Goal: Information Seeking & Learning: Check status

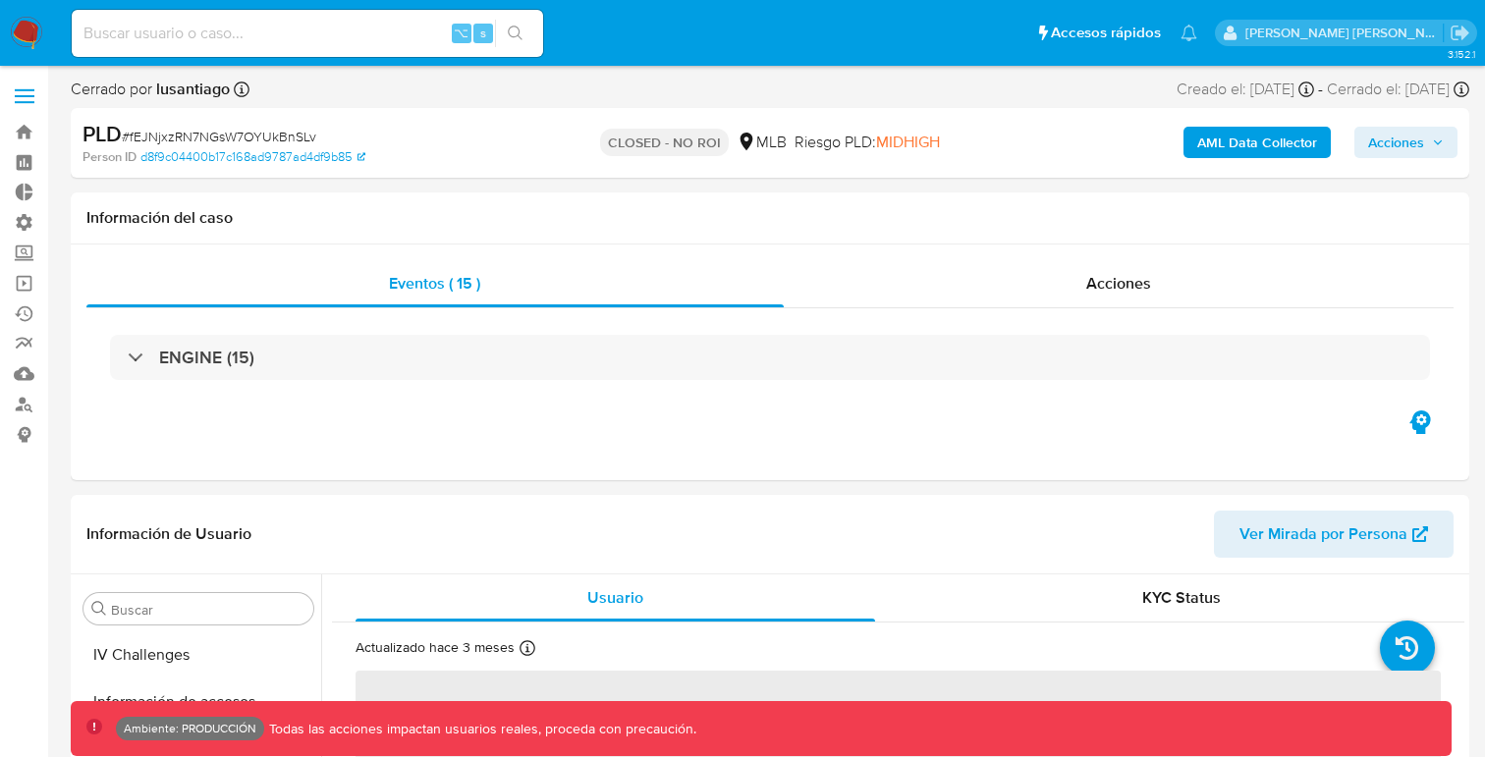
scroll to position [830, 0]
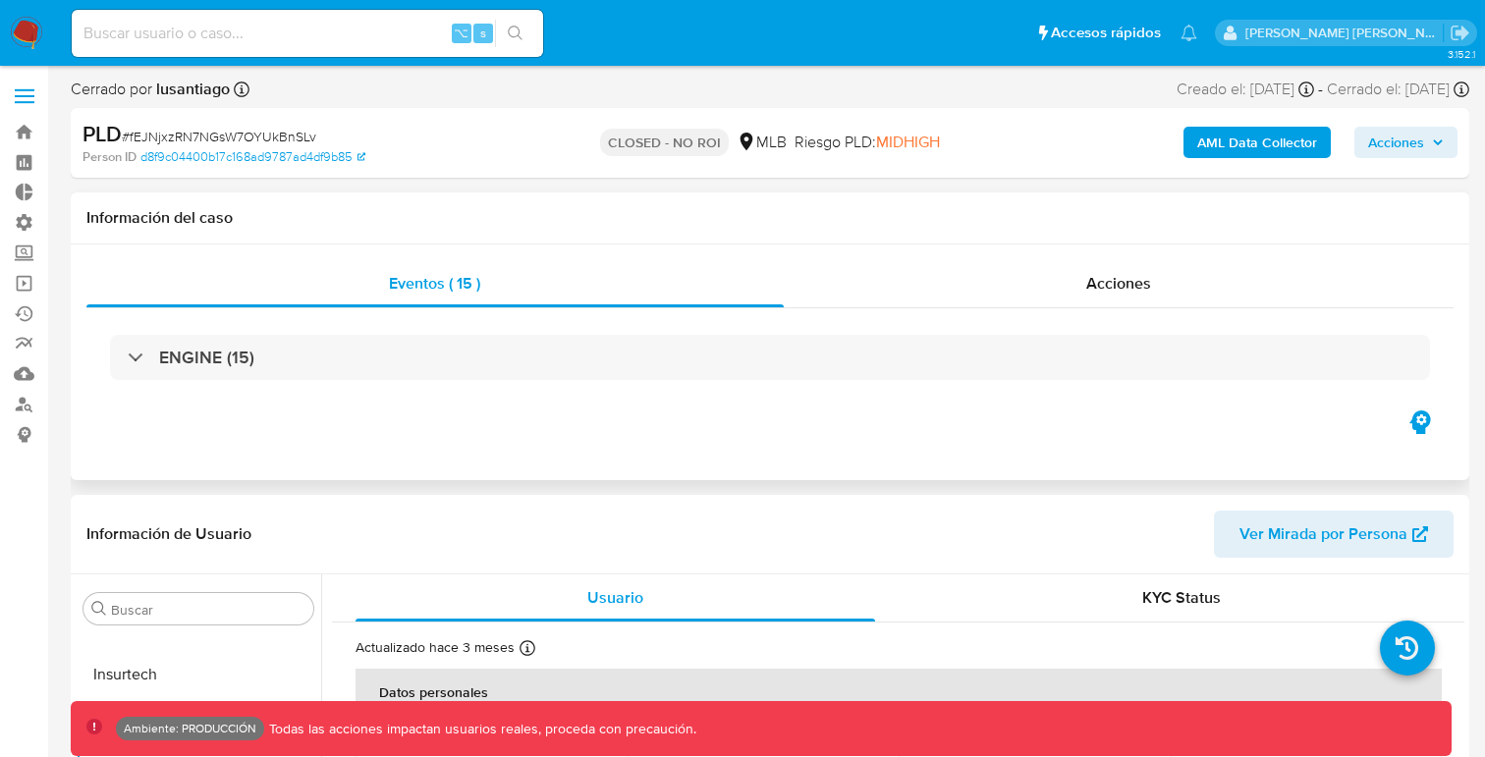
select select "10"
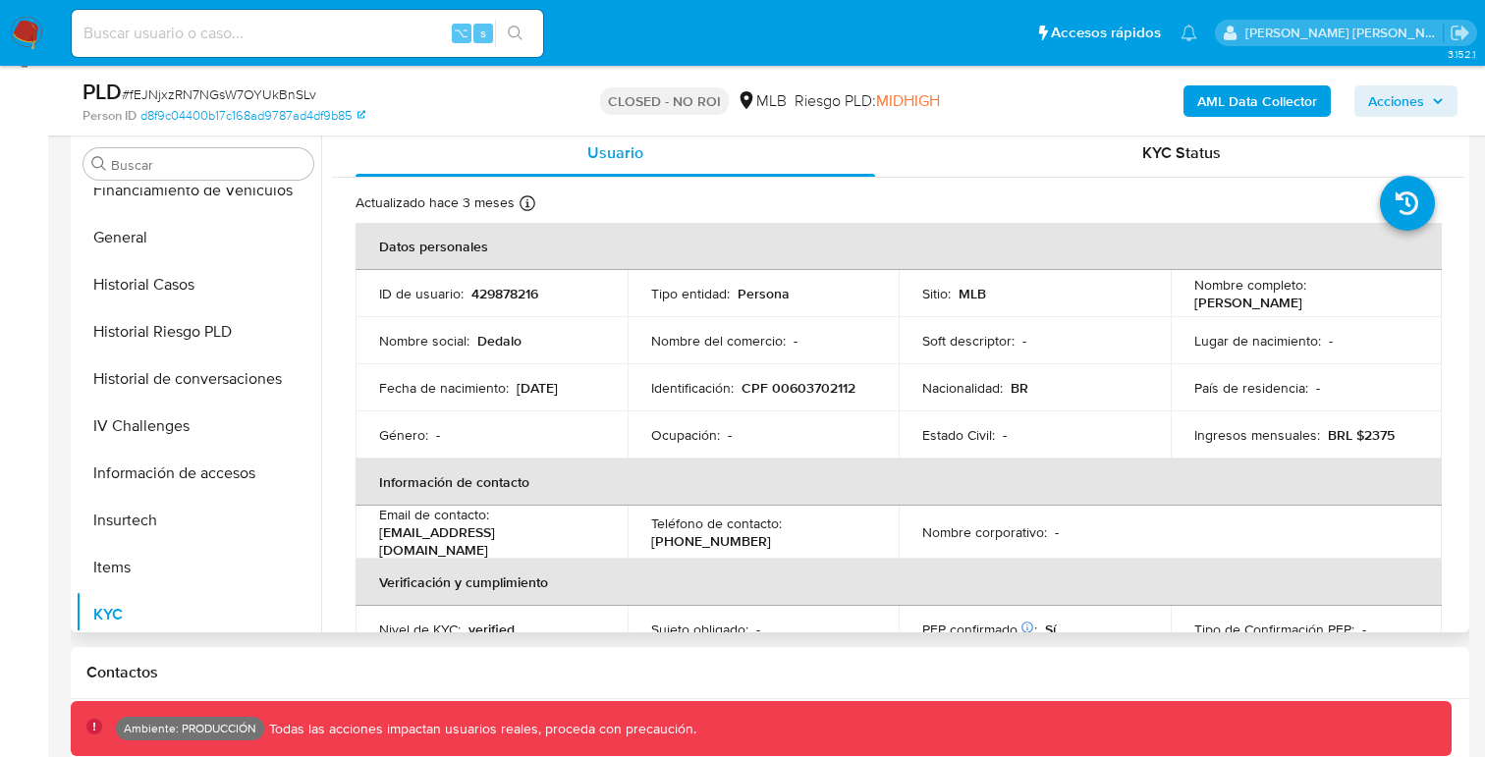
scroll to position [513, 0]
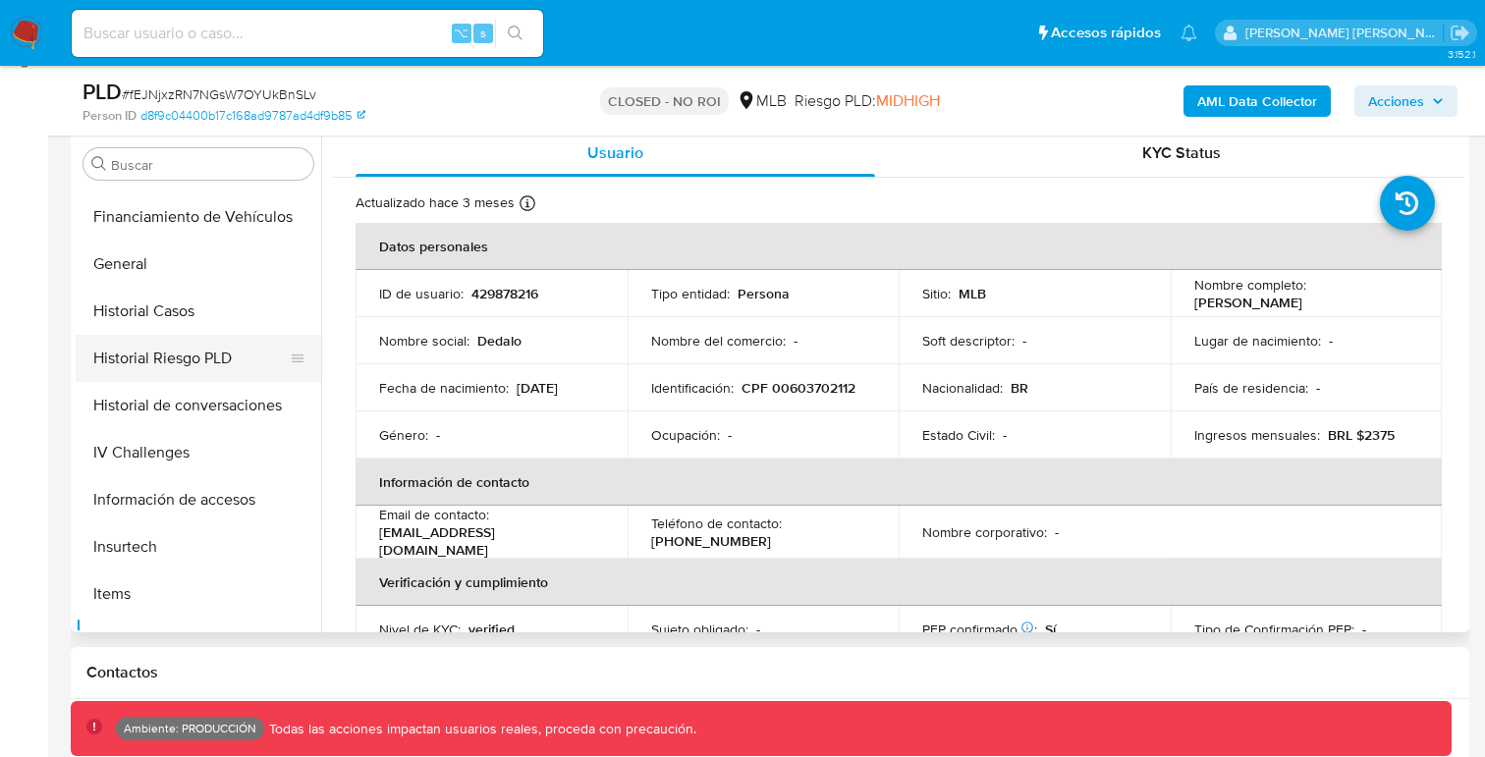
click at [189, 359] on button "Historial Riesgo PLD" at bounding box center [191, 358] width 230 height 47
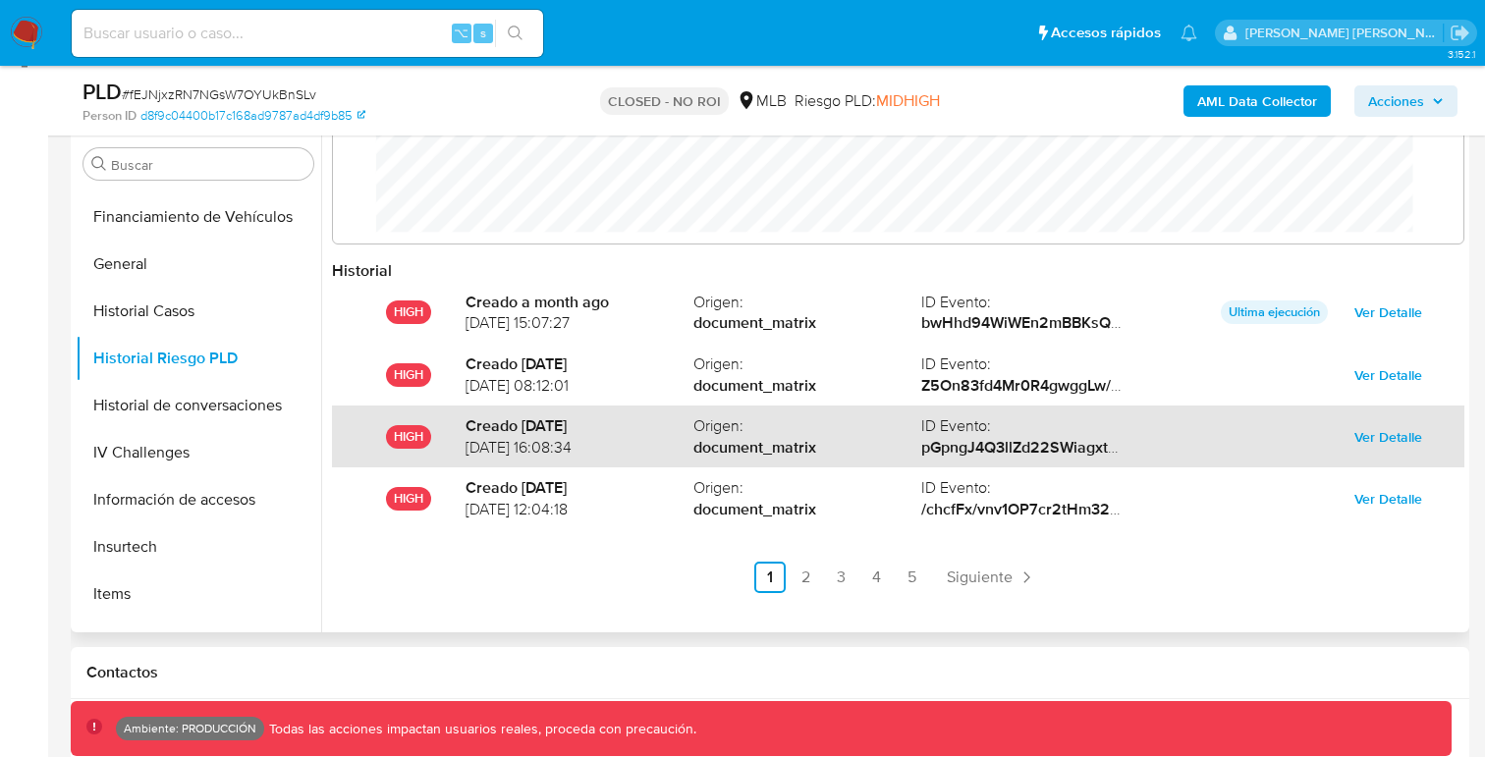
scroll to position [104, 0]
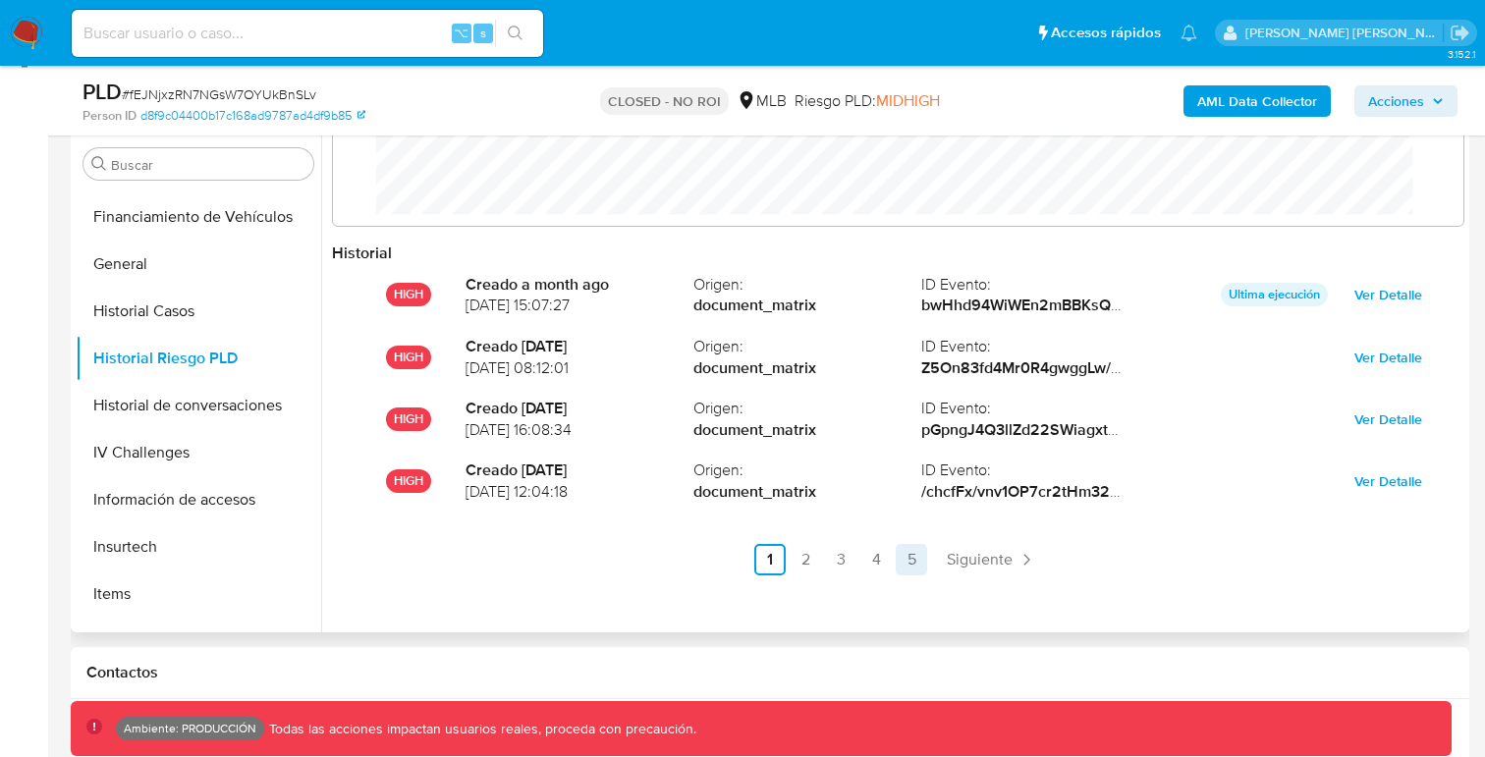
click at [909, 562] on link "5" at bounding box center [911, 559] width 31 height 31
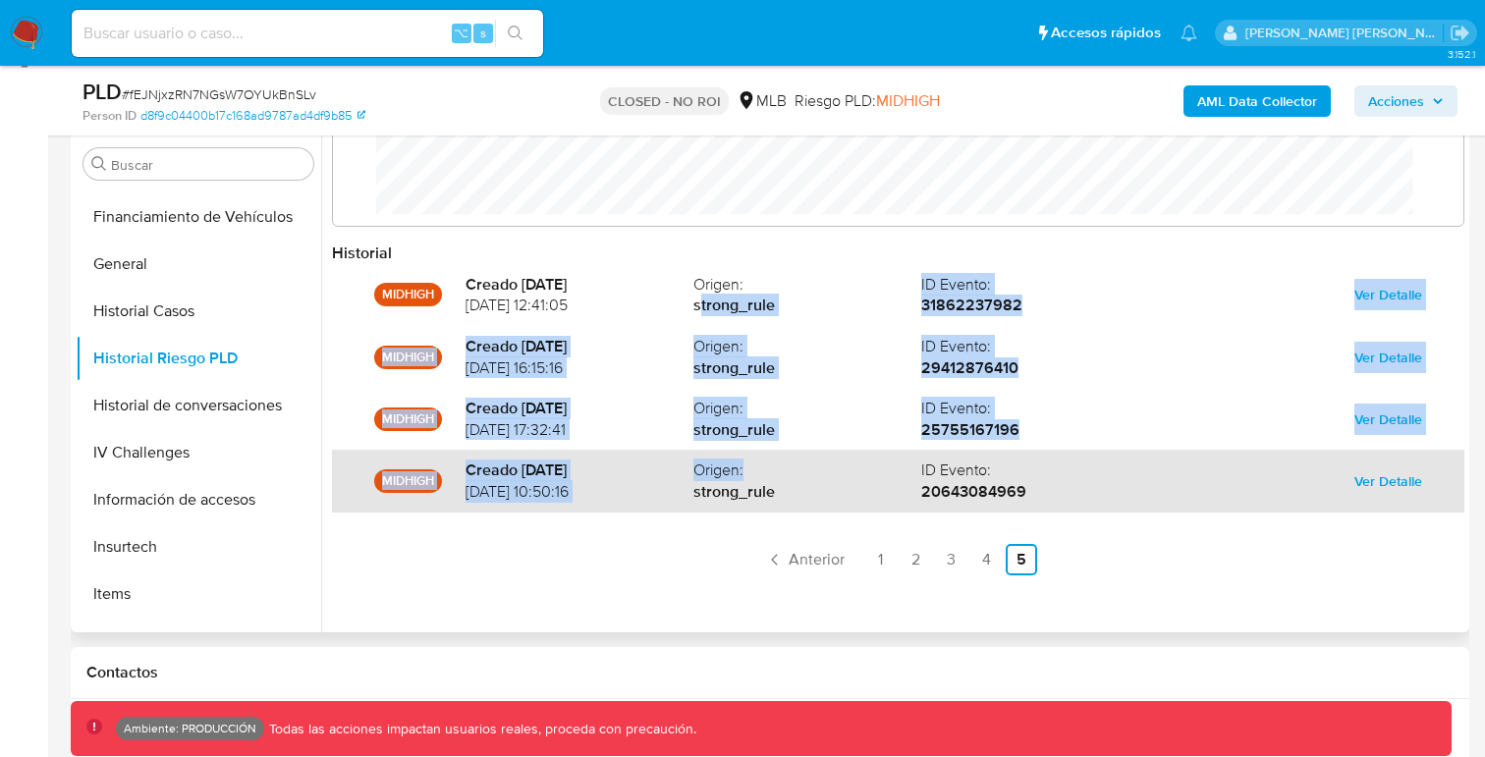
drag, startPoint x: 696, startPoint y: 307, endPoint x: 765, endPoint y: 472, distance: 179.2
click at [765, 472] on div "MIDHIGH Creado 2 years ago 03/08/2023 12:41:05 Origen : strong_rule ID Evento :…" at bounding box center [898, 419] width 1133 height 311
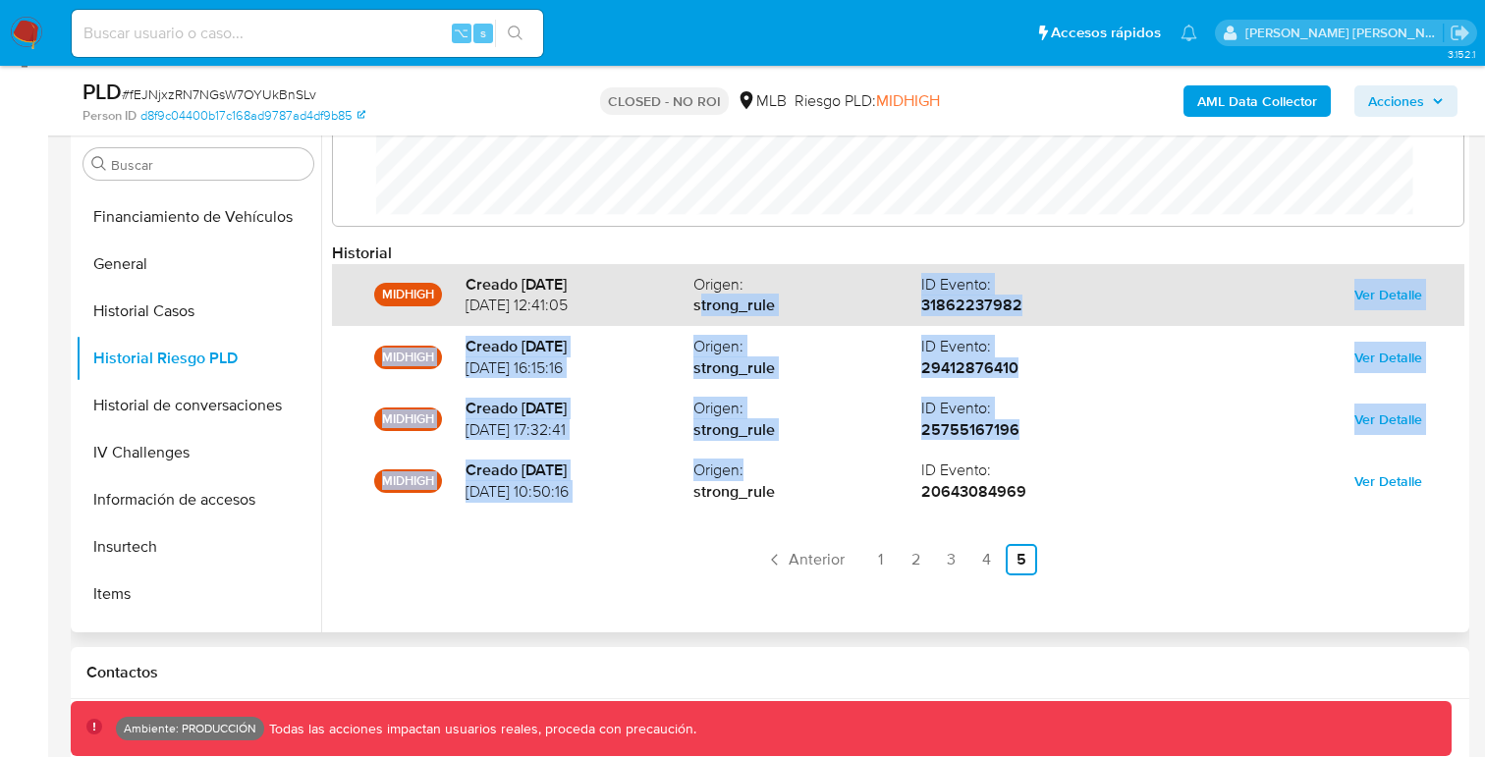
click at [1373, 293] on span "Ver Detalle" at bounding box center [1389, 295] width 68 height 28
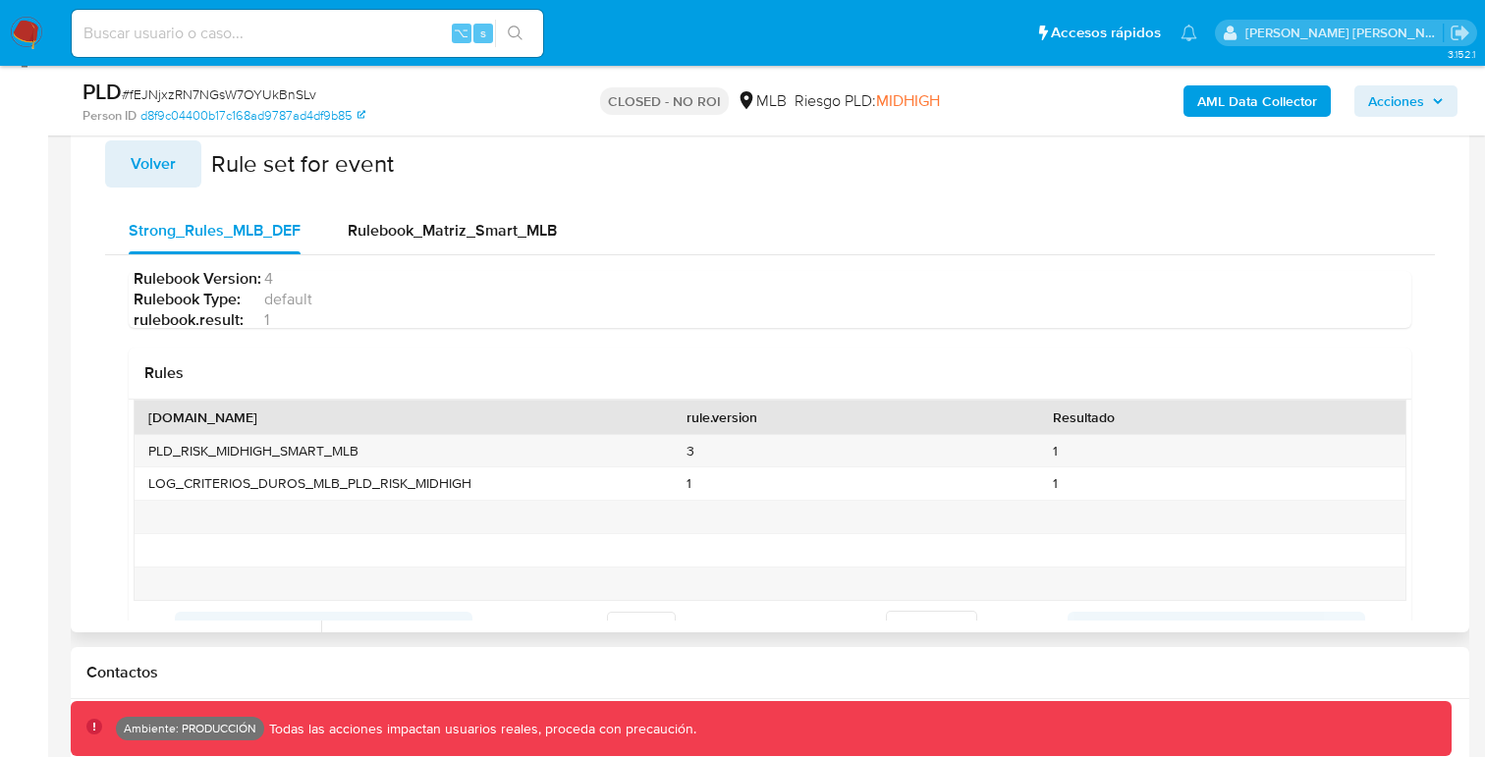
scroll to position [15, 0]
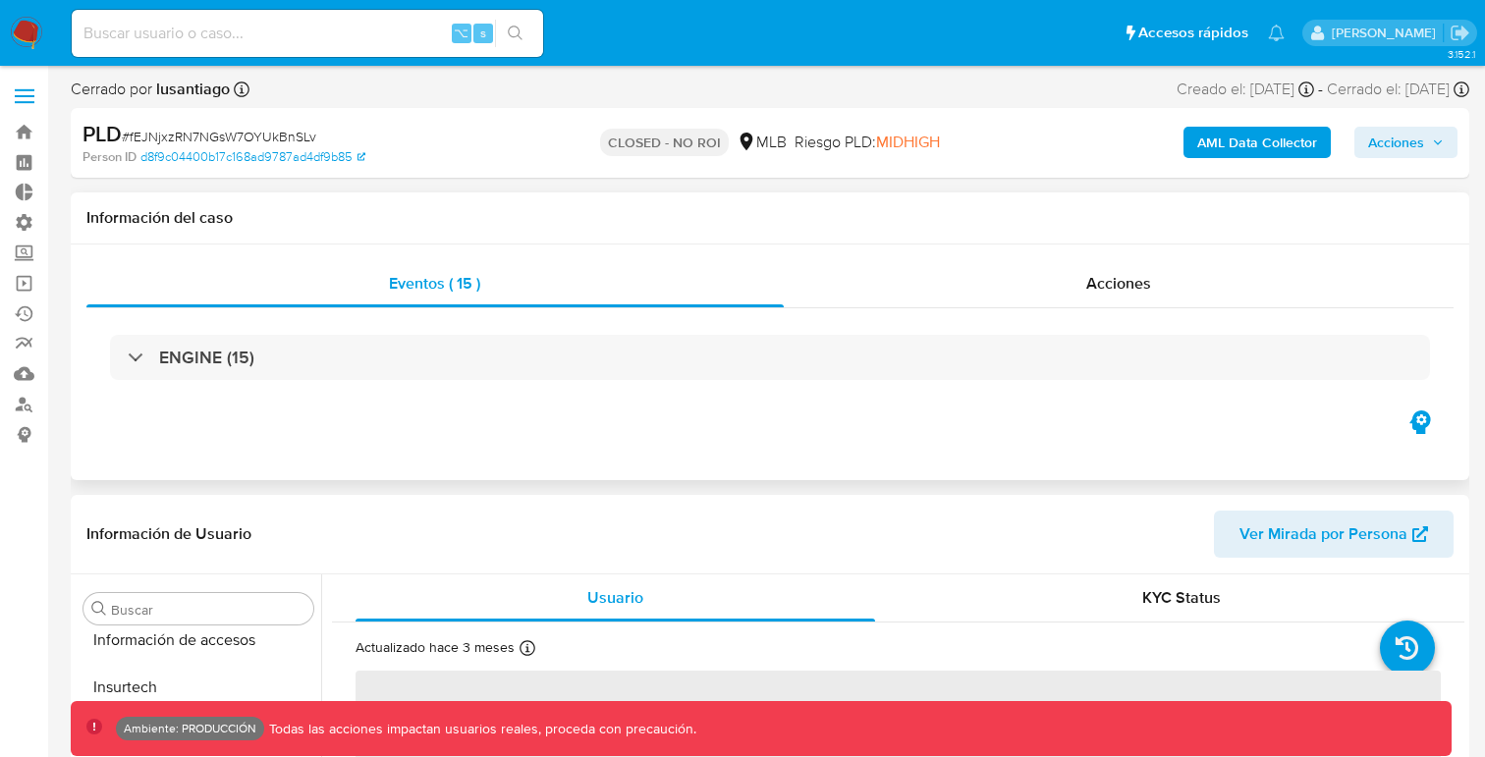
scroll to position [830, 0]
select select "10"
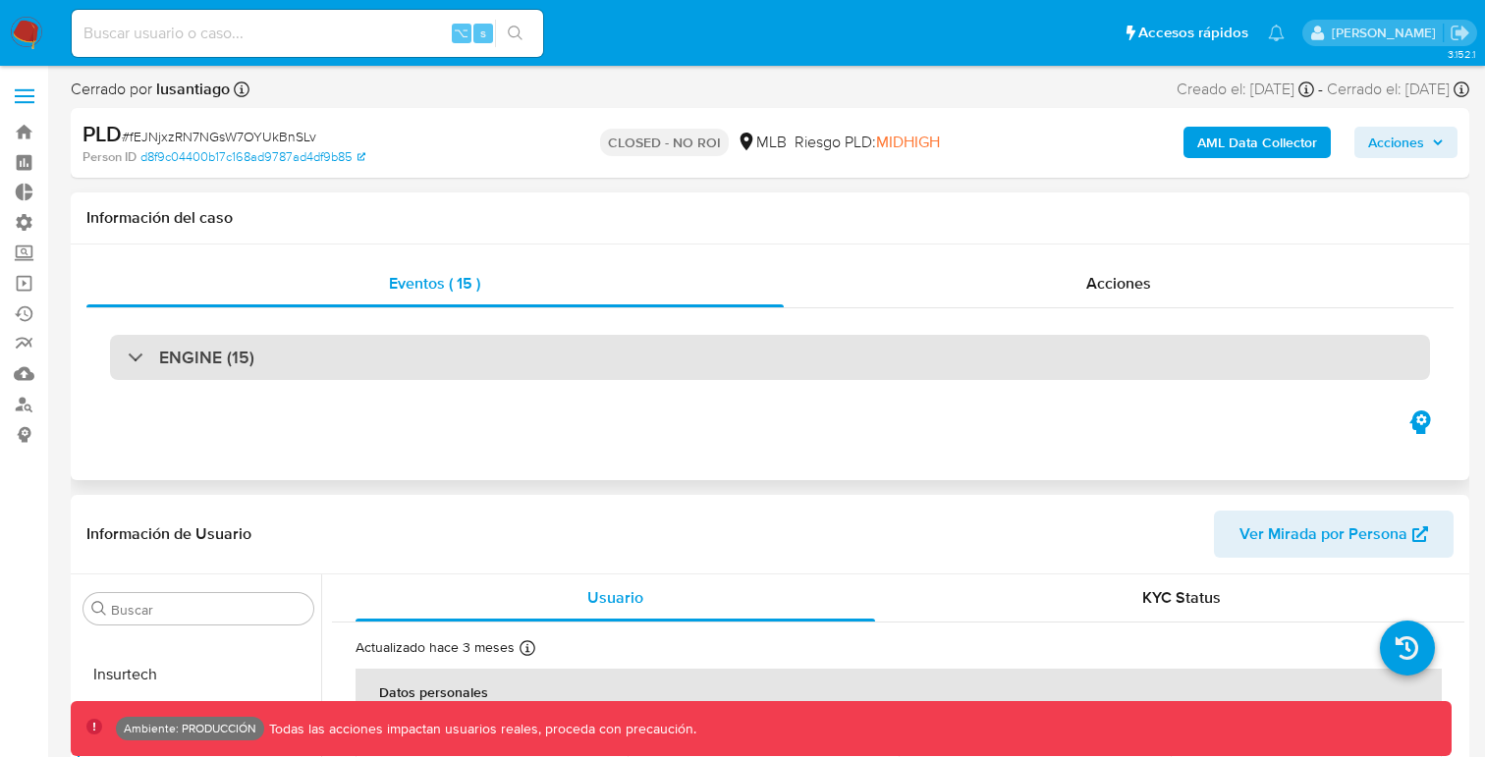
click at [133, 367] on div "ENGINE (15)" at bounding box center [191, 358] width 127 height 22
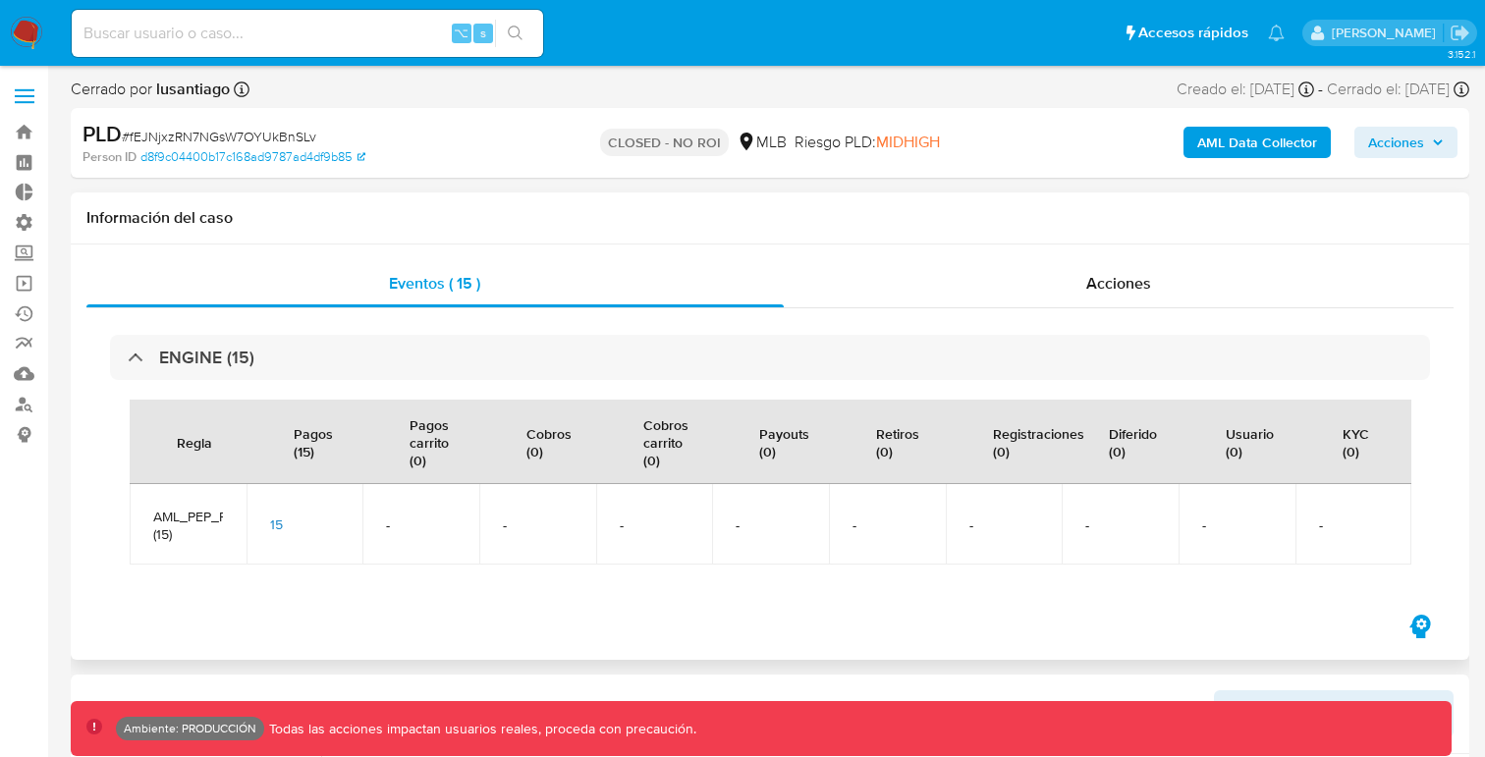
click at [274, 530] on span "15" at bounding box center [276, 525] width 13 height 20
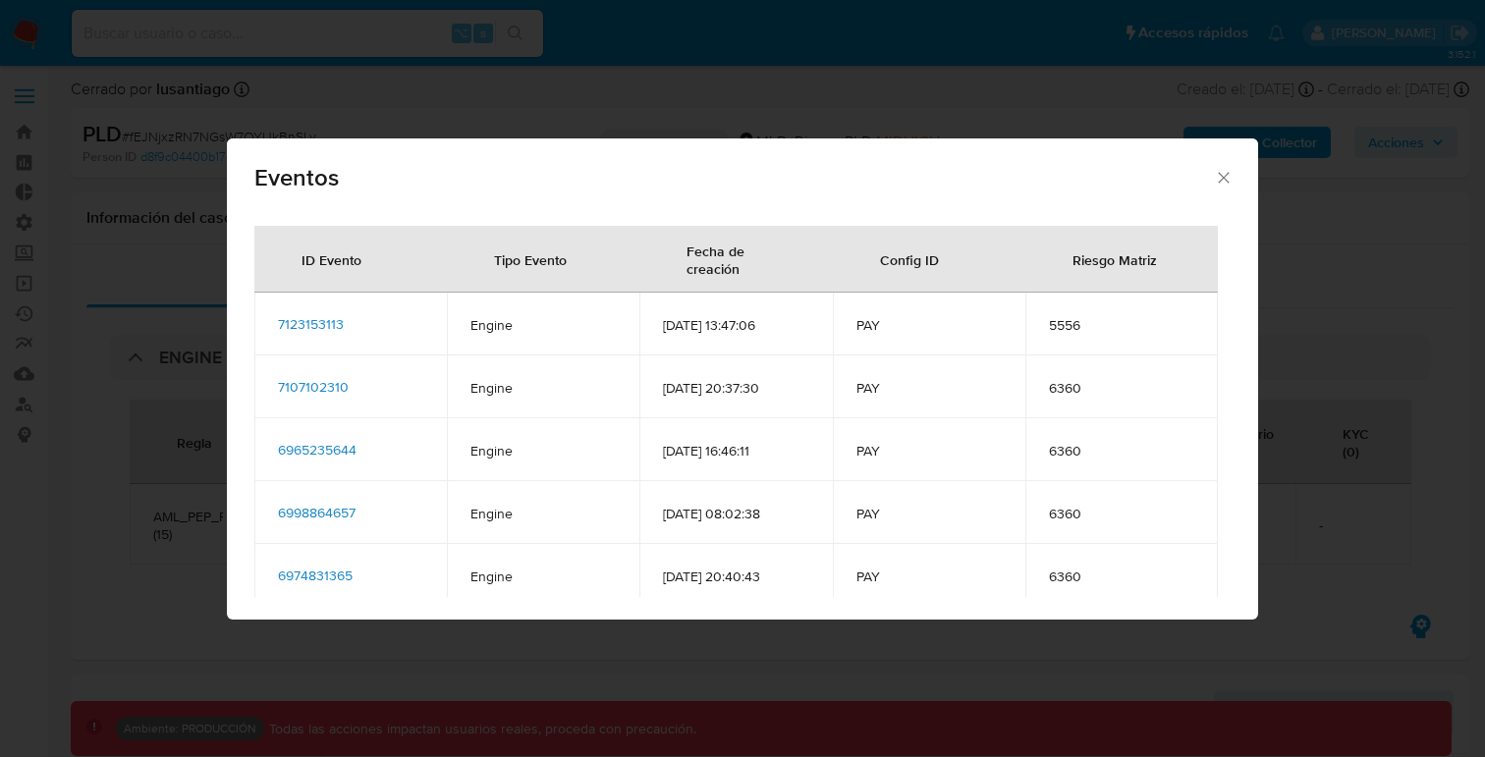
click at [321, 321] on span "7123153113" at bounding box center [311, 324] width 66 height 20
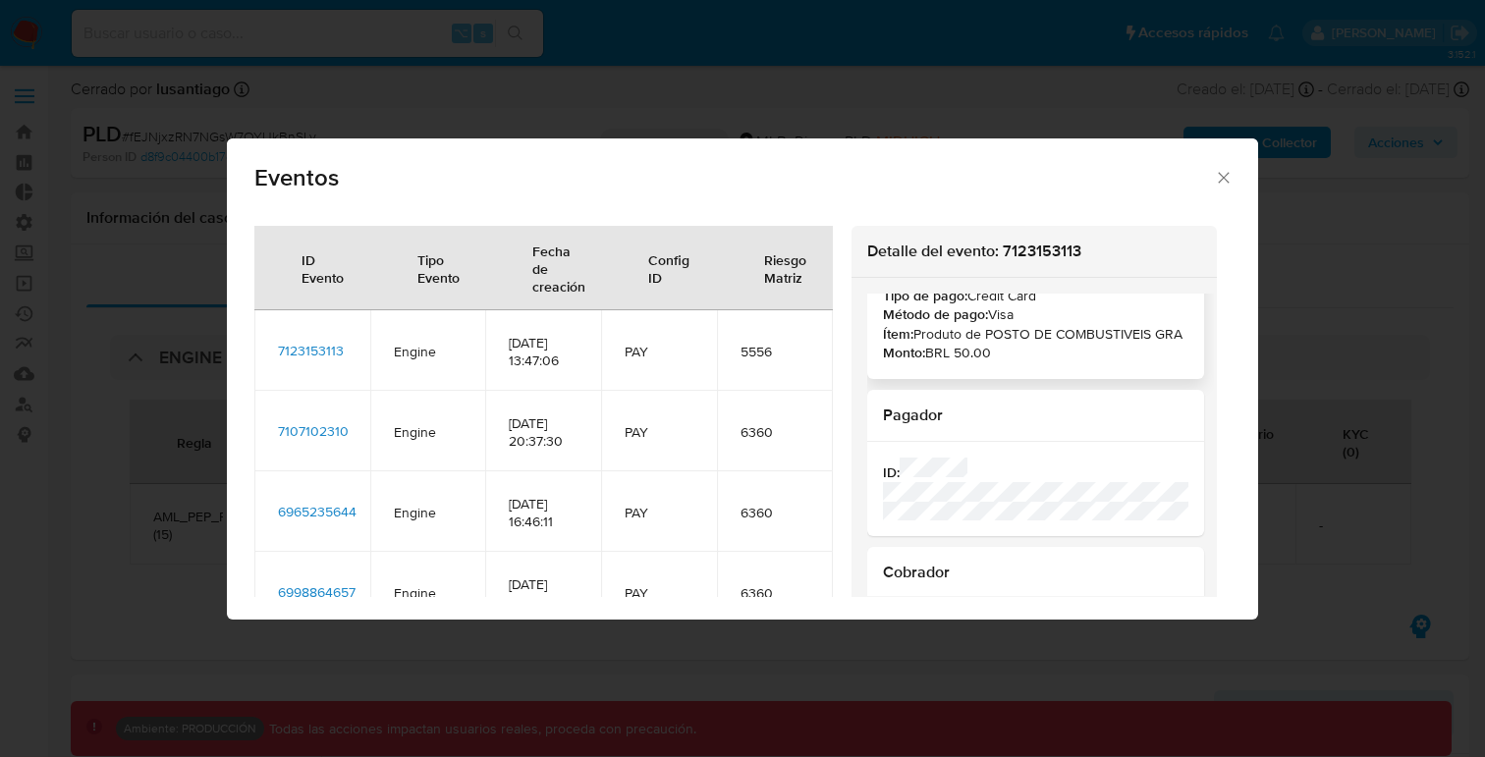
scroll to position [0, 0]
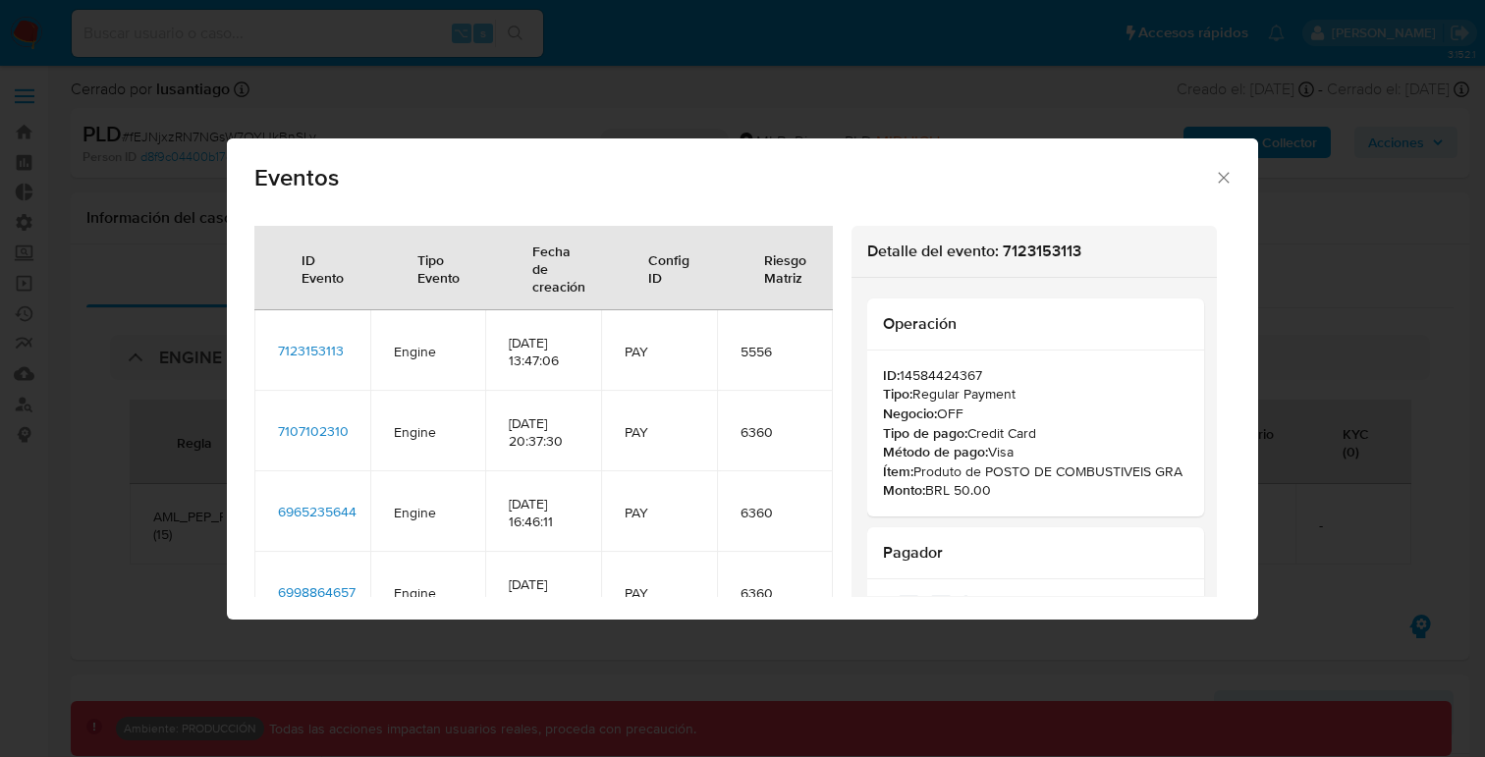
click at [1224, 171] on icon "Cerrar" at bounding box center [1224, 178] width 20 height 20
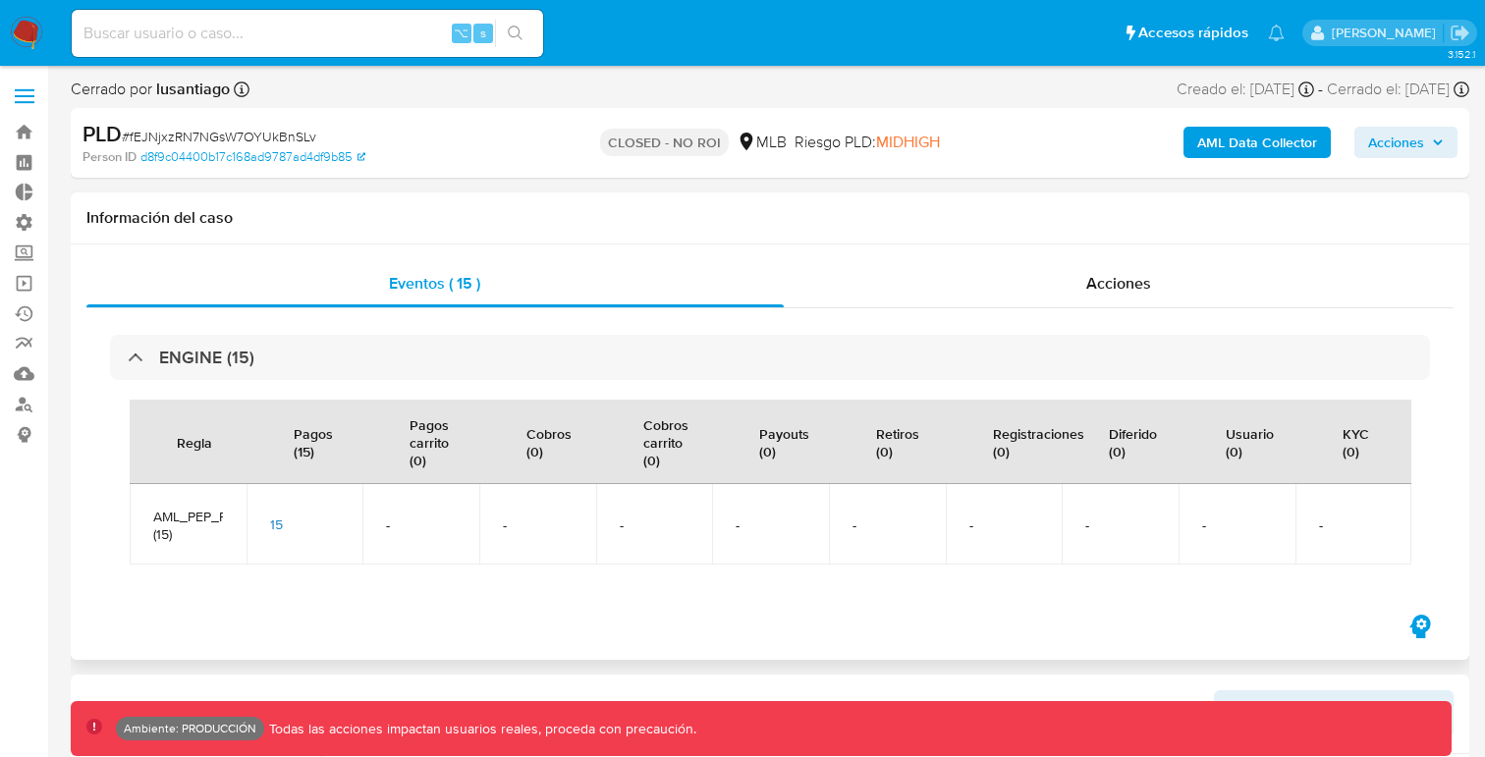
click at [276, 523] on span "15" at bounding box center [276, 525] width 13 height 20
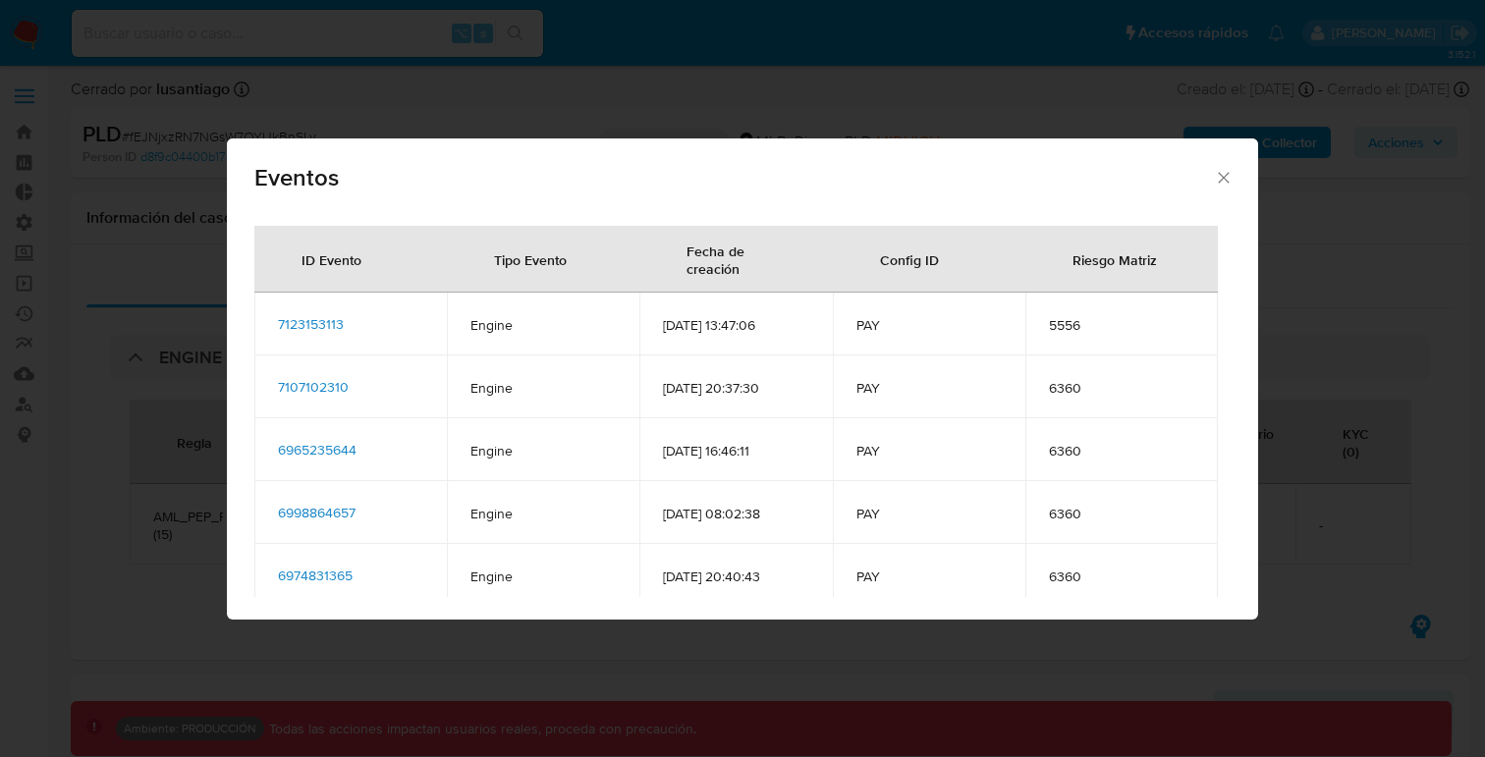
click at [1226, 177] on icon "Cerrar" at bounding box center [1224, 178] width 20 height 20
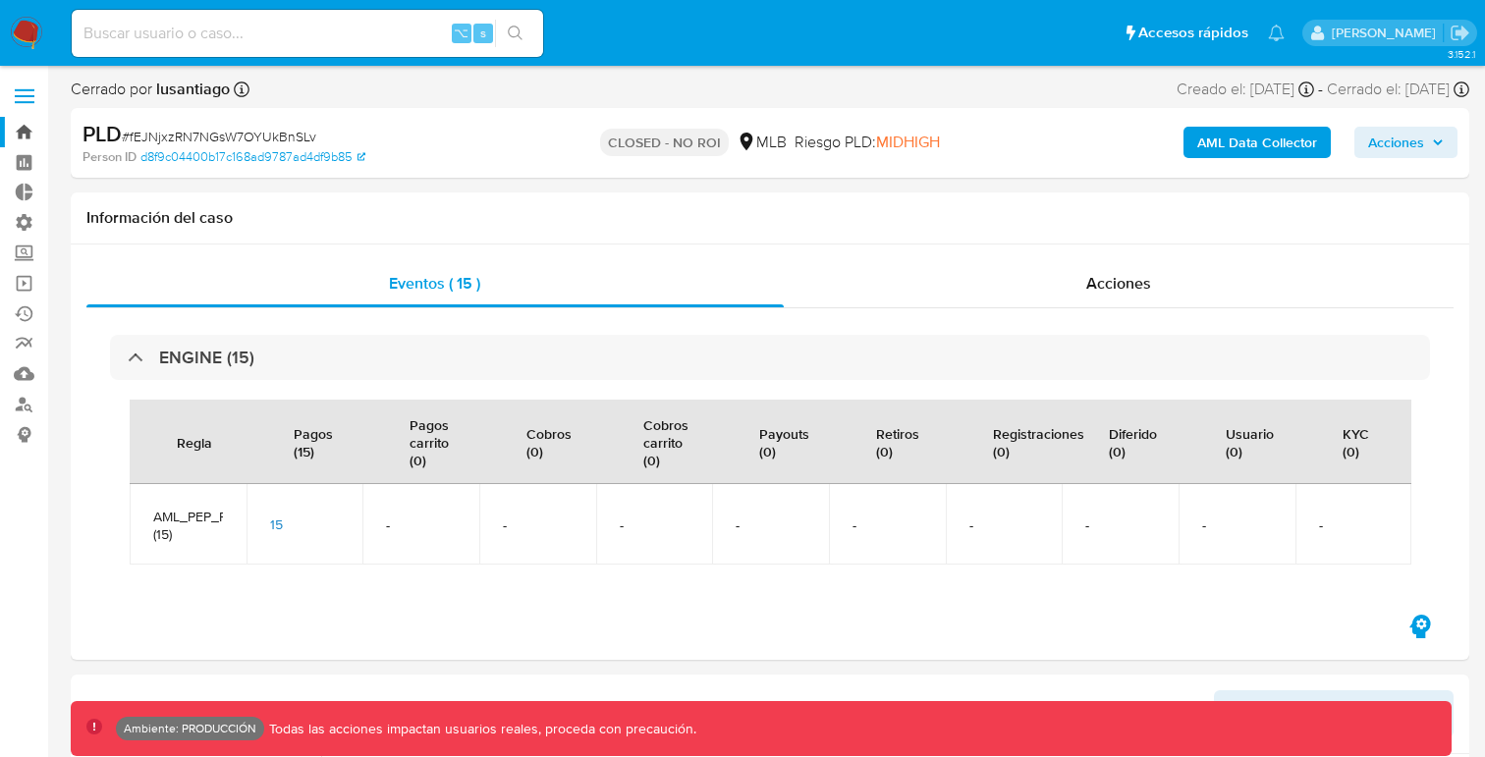
click at [17, 126] on link "Bandeja" at bounding box center [117, 132] width 234 height 30
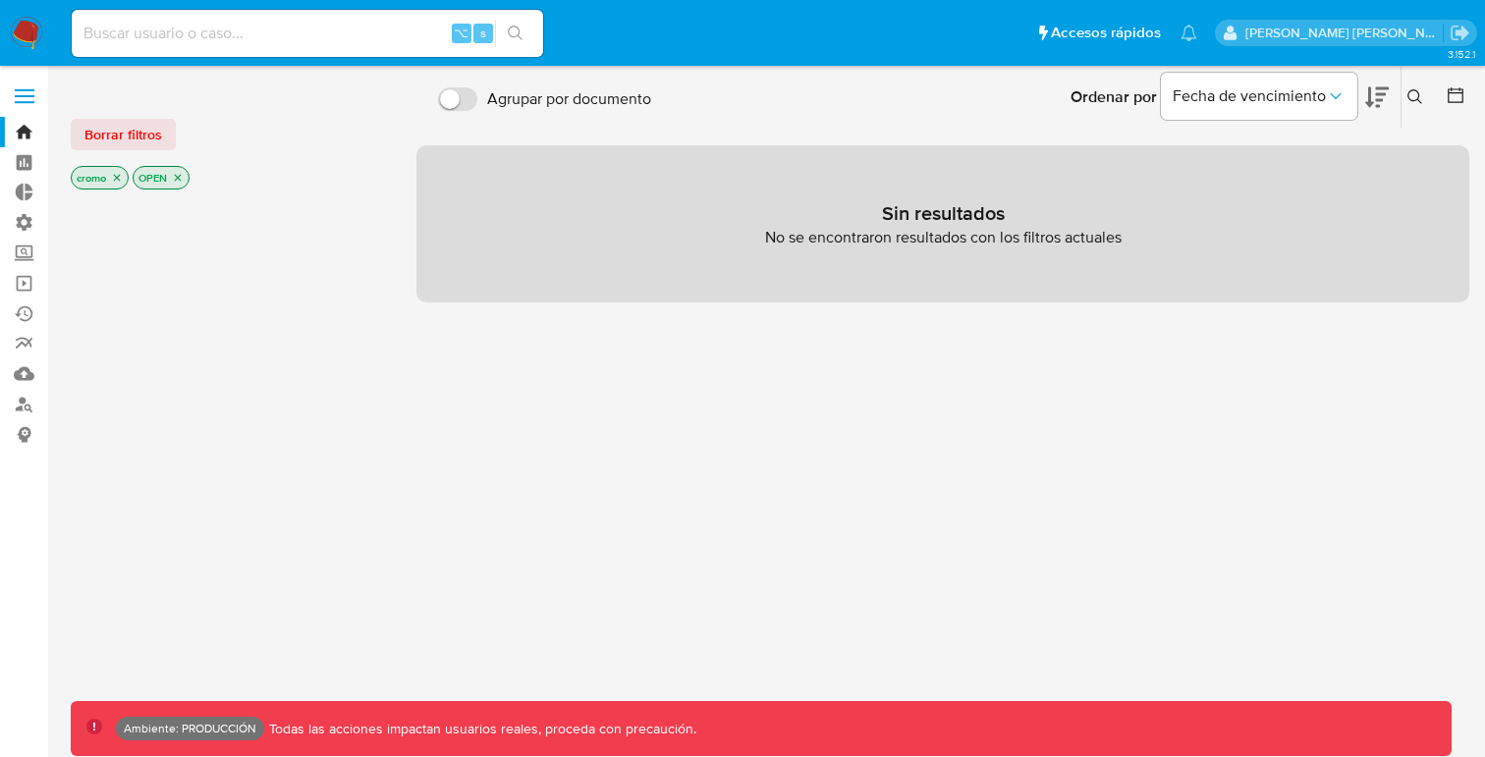
click at [115, 177] on icon "close-filter" at bounding box center [117, 178] width 12 height 12
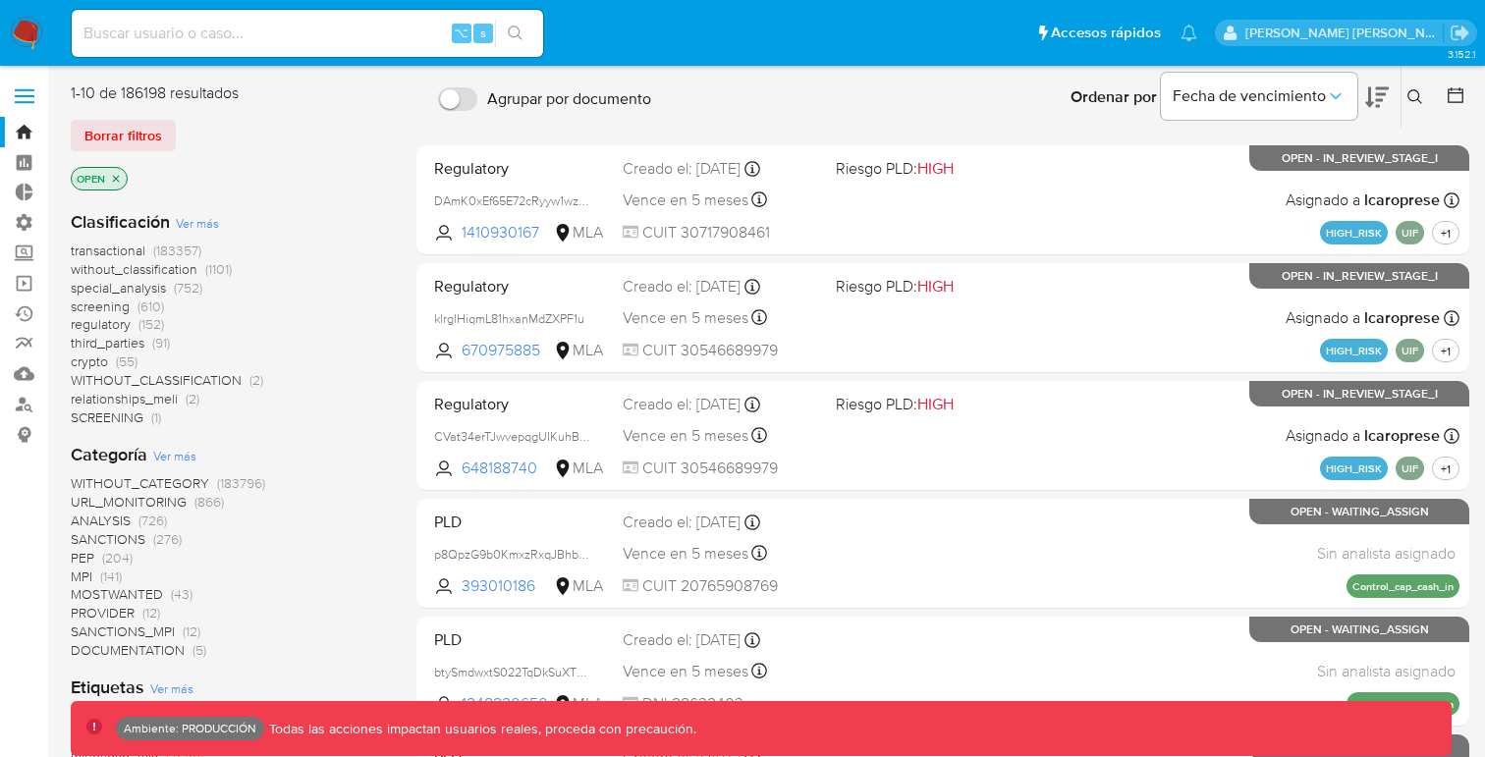
click at [115, 177] on icon "close-filter" at bounding box center [116, 178] width 7 height 7
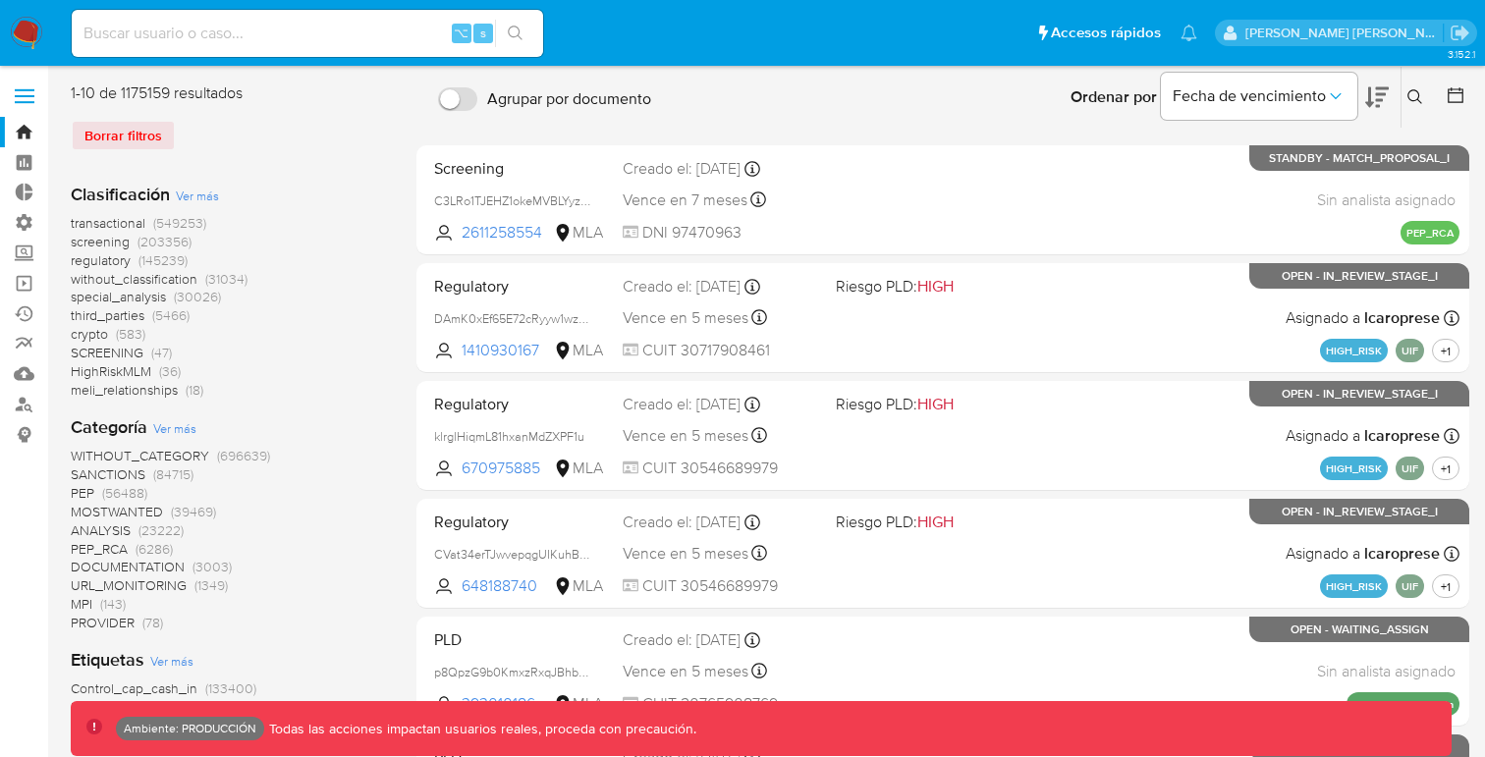
click at [115, 222] on span "transactional" at bounding box center [108, 223] width 75 height 20
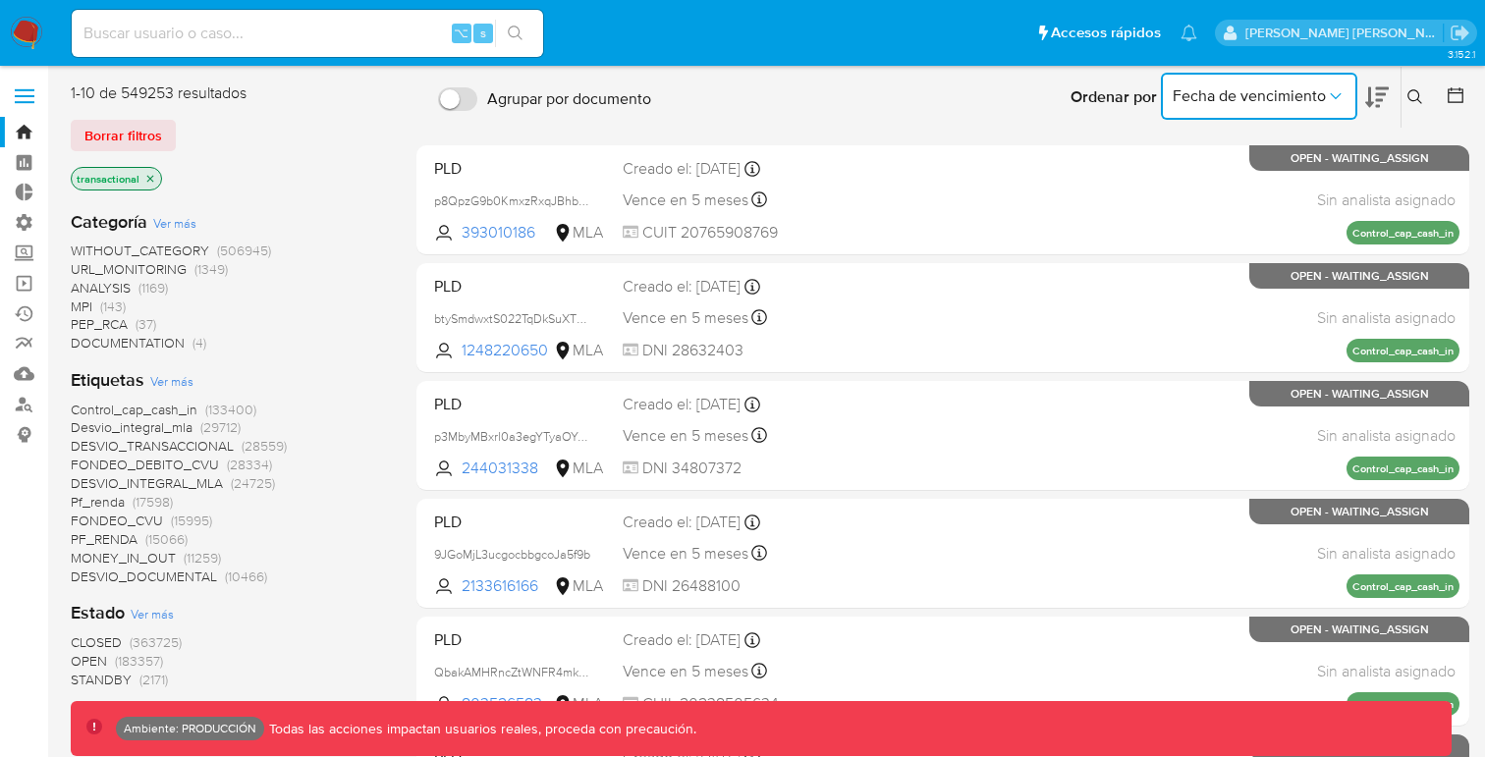
click at [1331, 86] on icon "Ordenar por" at bounding box center [1336, 96] width 20 height 20
click at [1390, 92] on div "Ordenar por Fecha de vencimiento" at bounding box center [1228, 97] width 346 height 61
click at [1459, 99] on icon at bounding box center [1456, 95] width 20 height 20
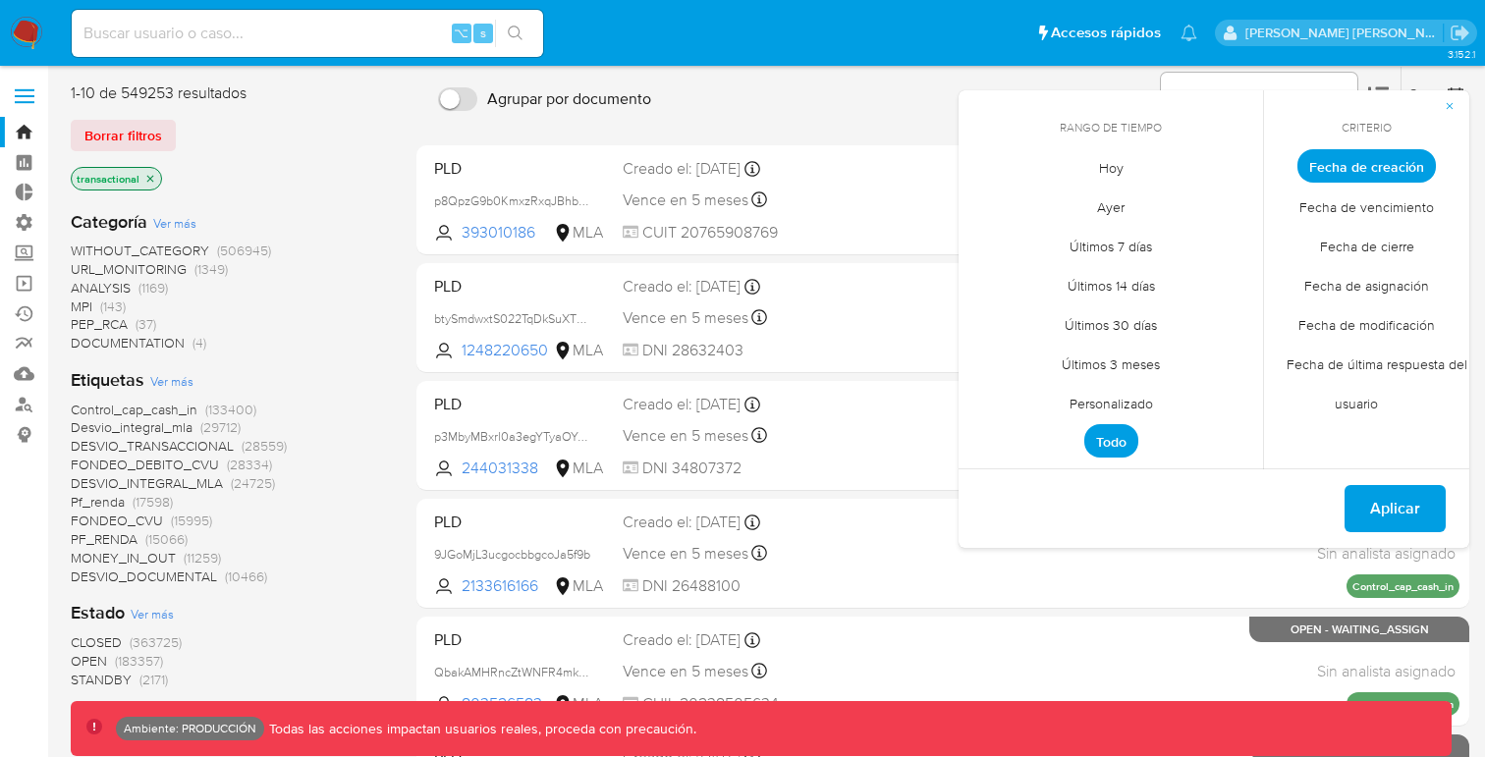
click at [1129, 396] on span "Personalizado" at bounding box center [1111, 403] width 125 height 40
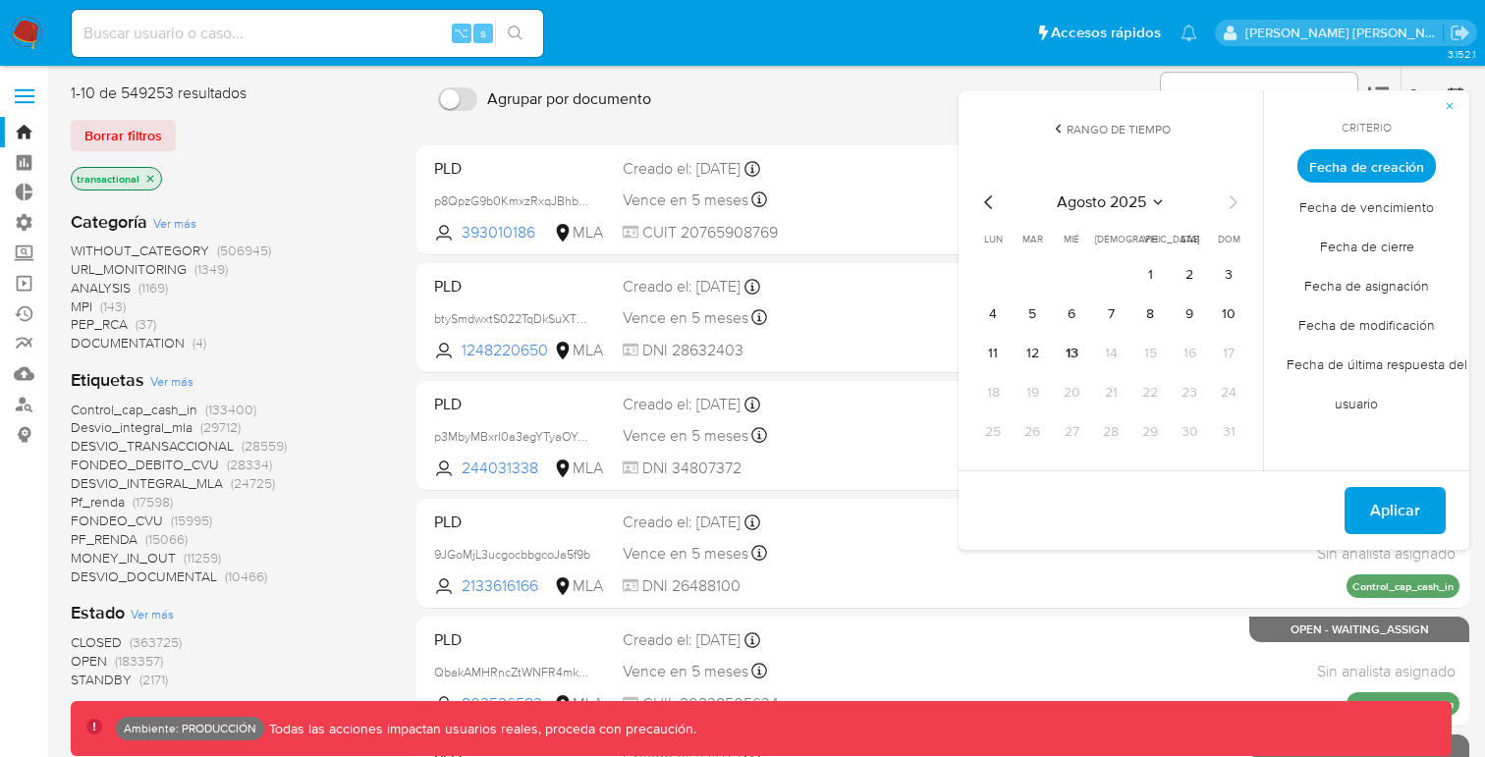
click at [989, 205] on icon "Mes anterior" at bounding box center [988, 203] width 8 height 14
click at [1156, 200] on icon "Seleccionar mes y año" at bounding box center [1153, 203] width 16 height 16
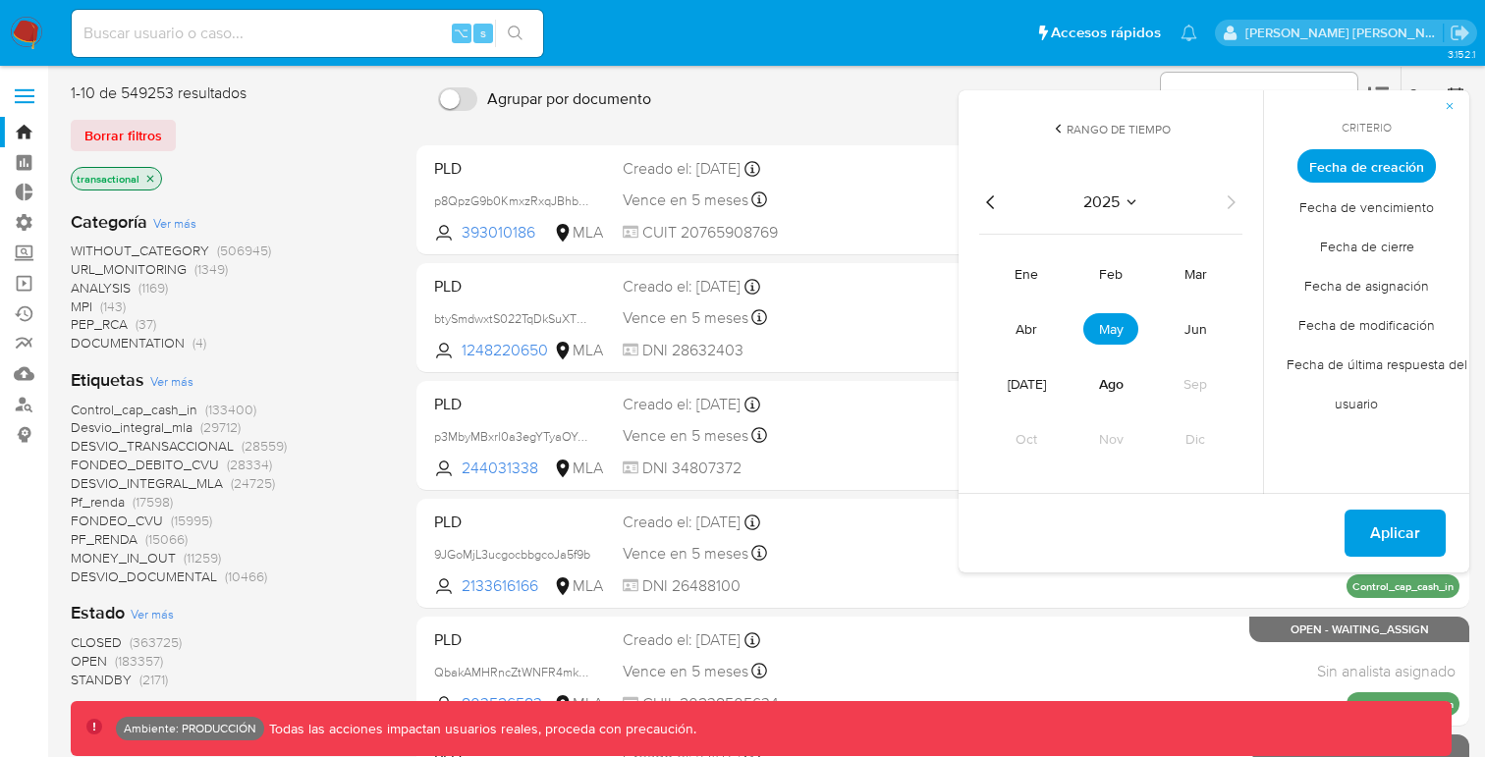
click at [1137, 202] on icon "Seleccionar mes y año" at bounding box center [1132, 203] width 16 height 16
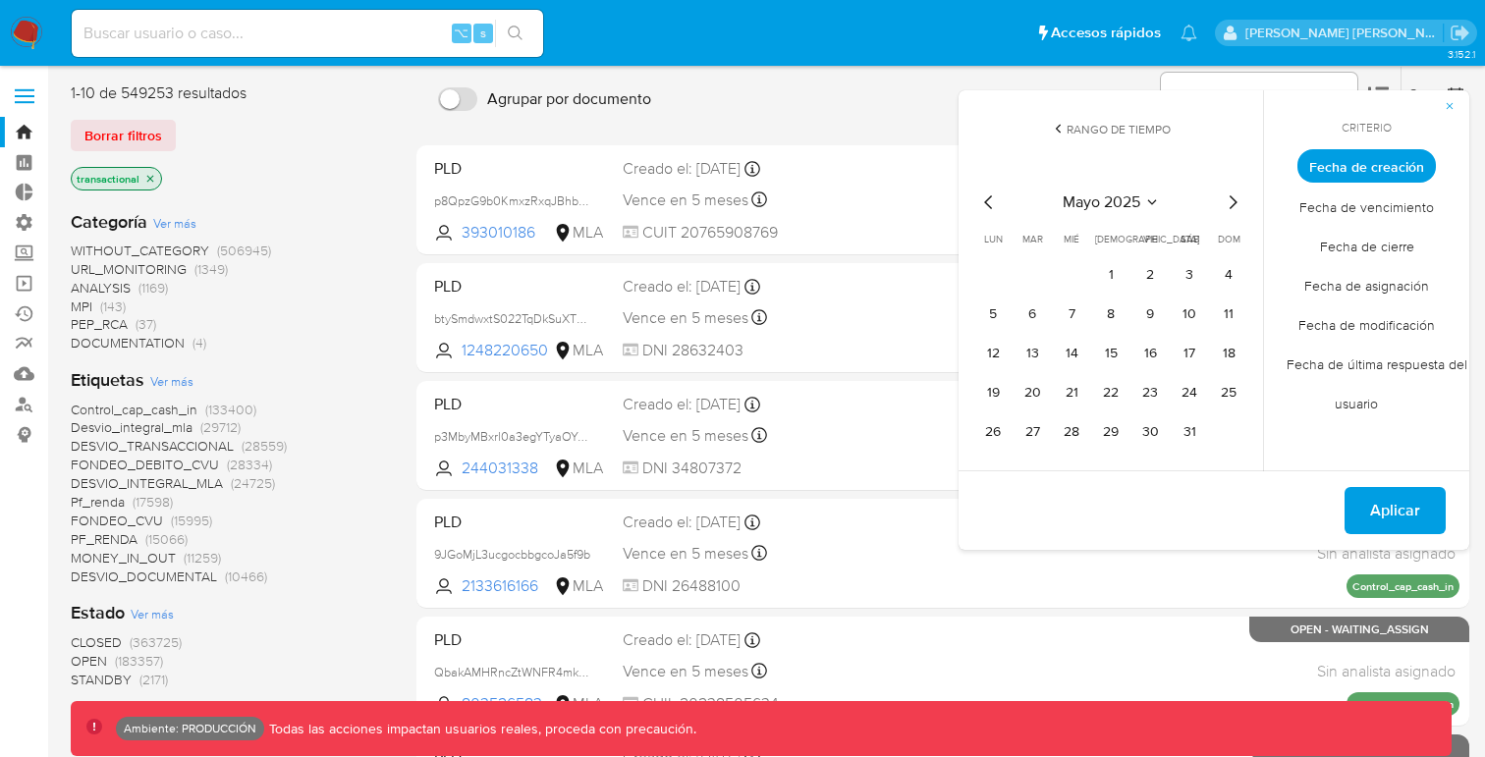
click at [1140, 202] on span "mayo 2025" at bounding box center [1102, 203] width 78 height 20
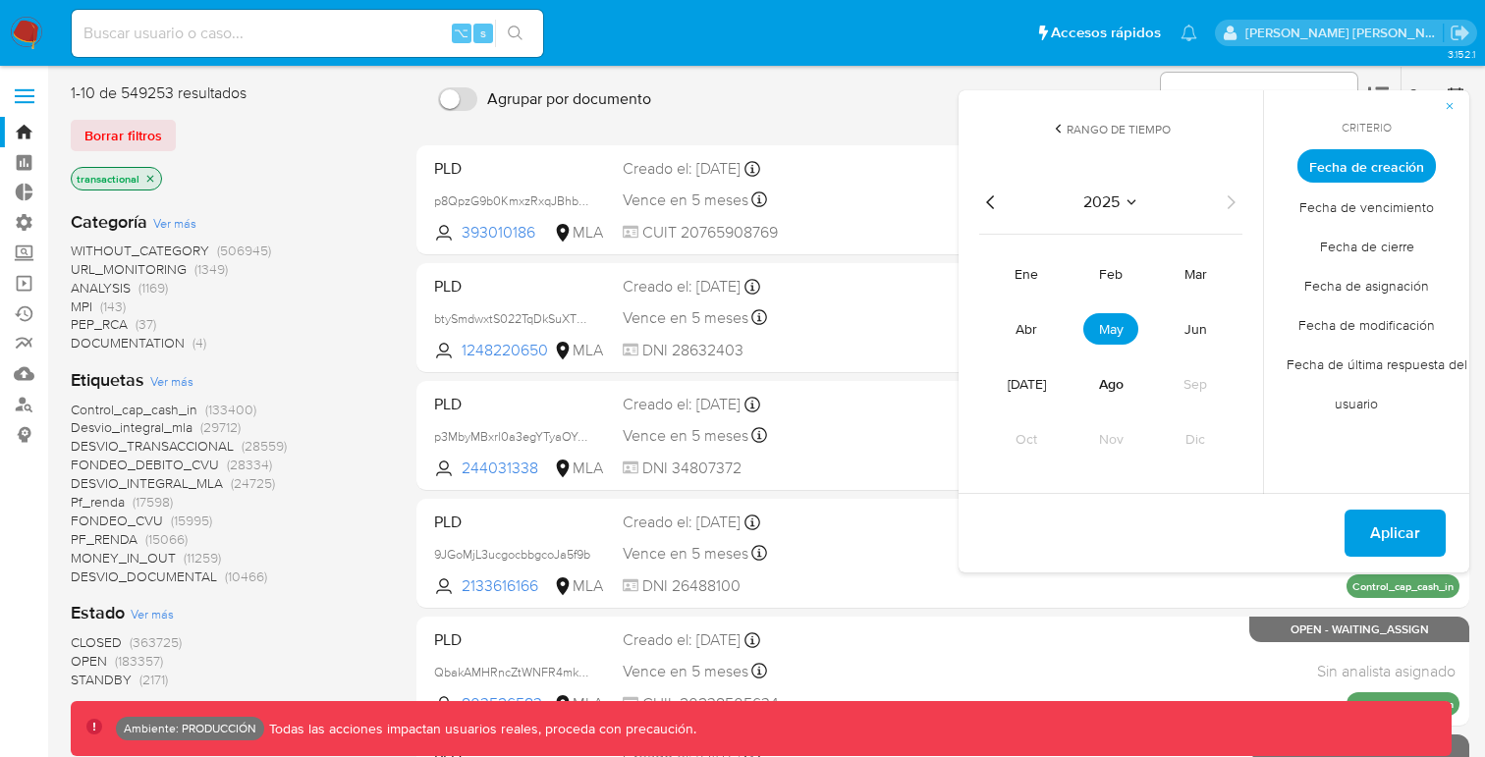
click at [983, 203] on icon "Año anterior" at bounding box center [991, 203] width 24 height 24
click at [1192, 432] on span "dic" at bounding box center [1196, 439] width 20 height 20
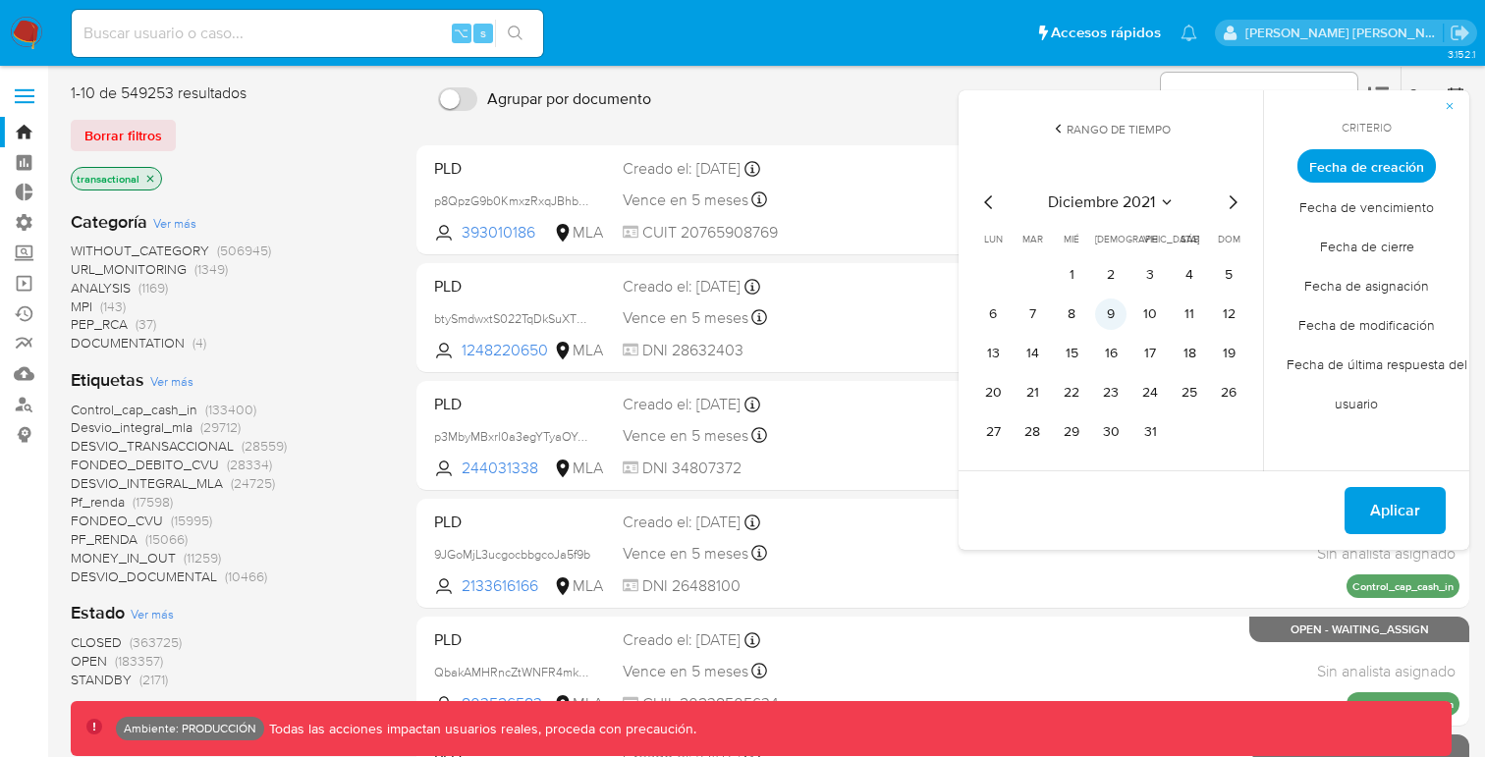
click at [1105, 326] on button "9" at bounding box center [1110, 314] width 31 height 31
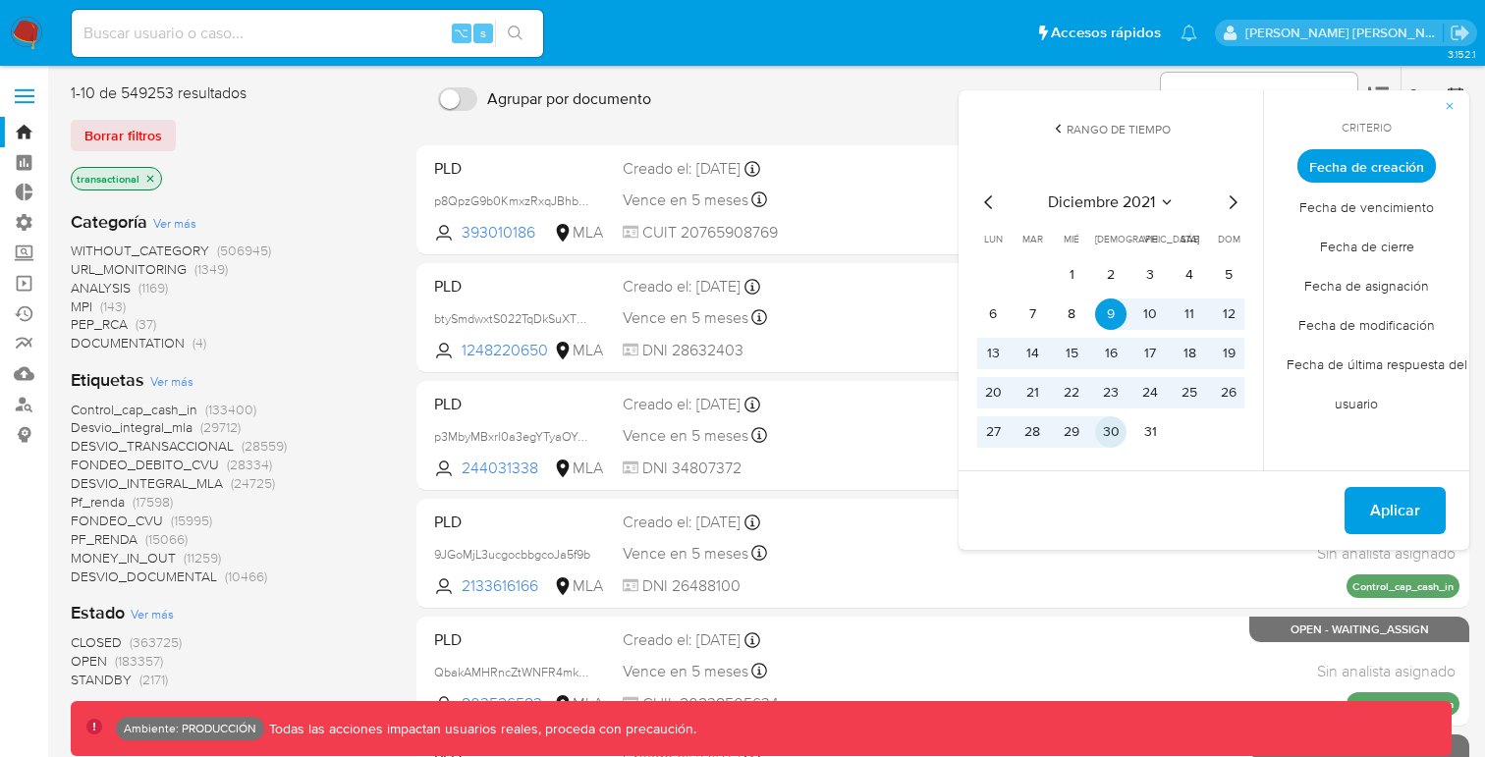
click at [1116, 434] on button "30" at bounding box center [1110, 432] width 31 height 31
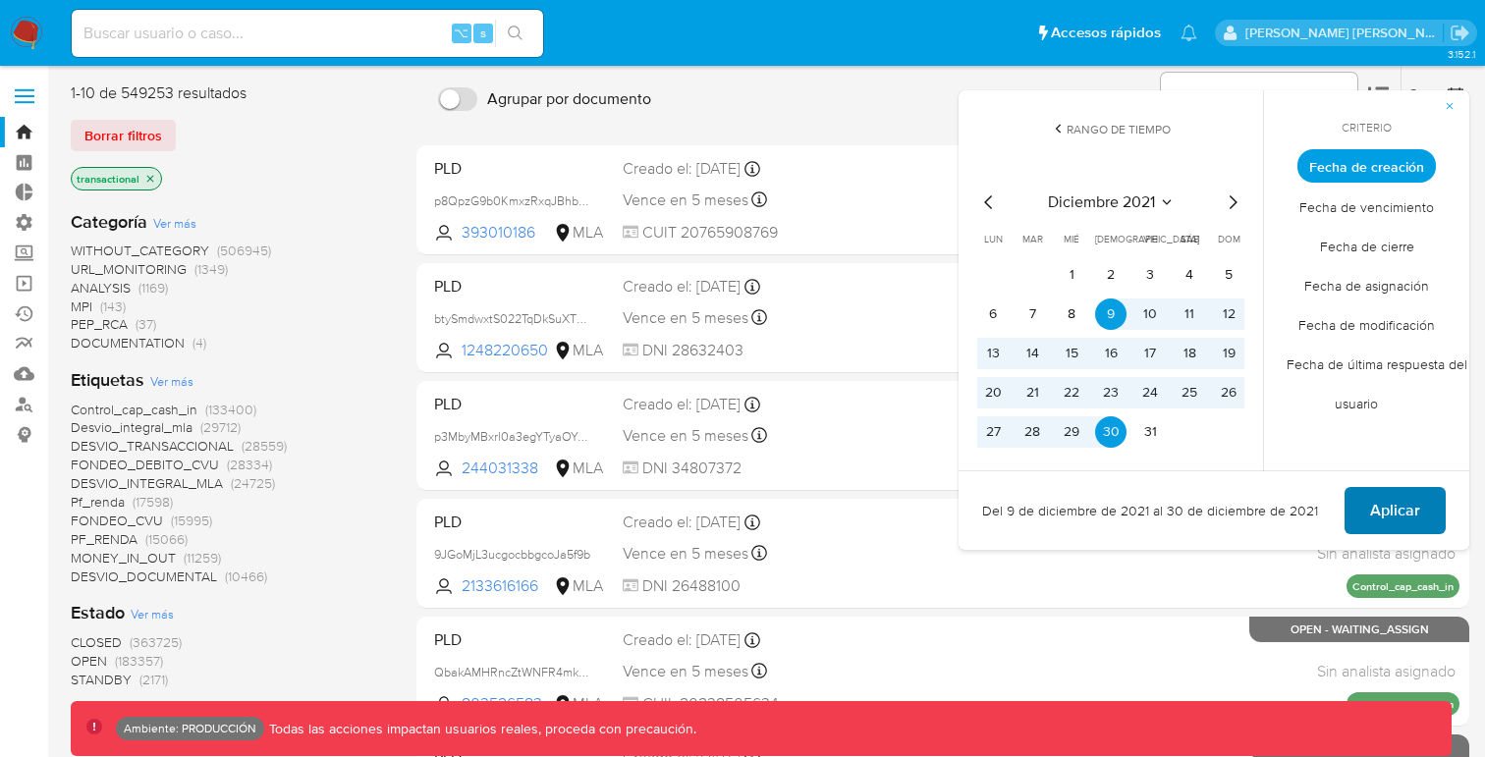
click at [1398, 508] on span "Aplicar" at bounding box center [1396, 510] width 50 height 43
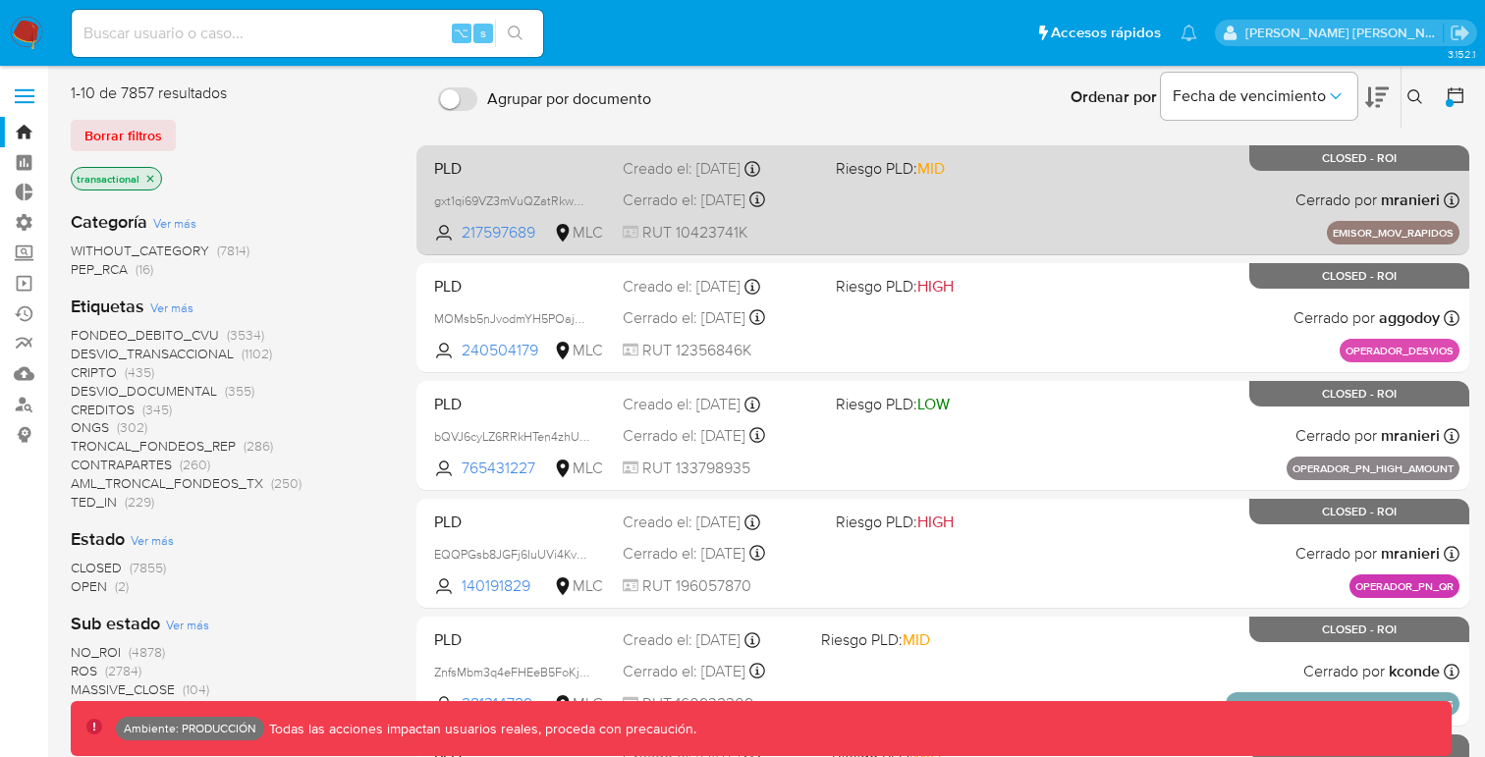
click at [501, 171] on span "PLD" at bounding box center [520, 167] width 173 height 26
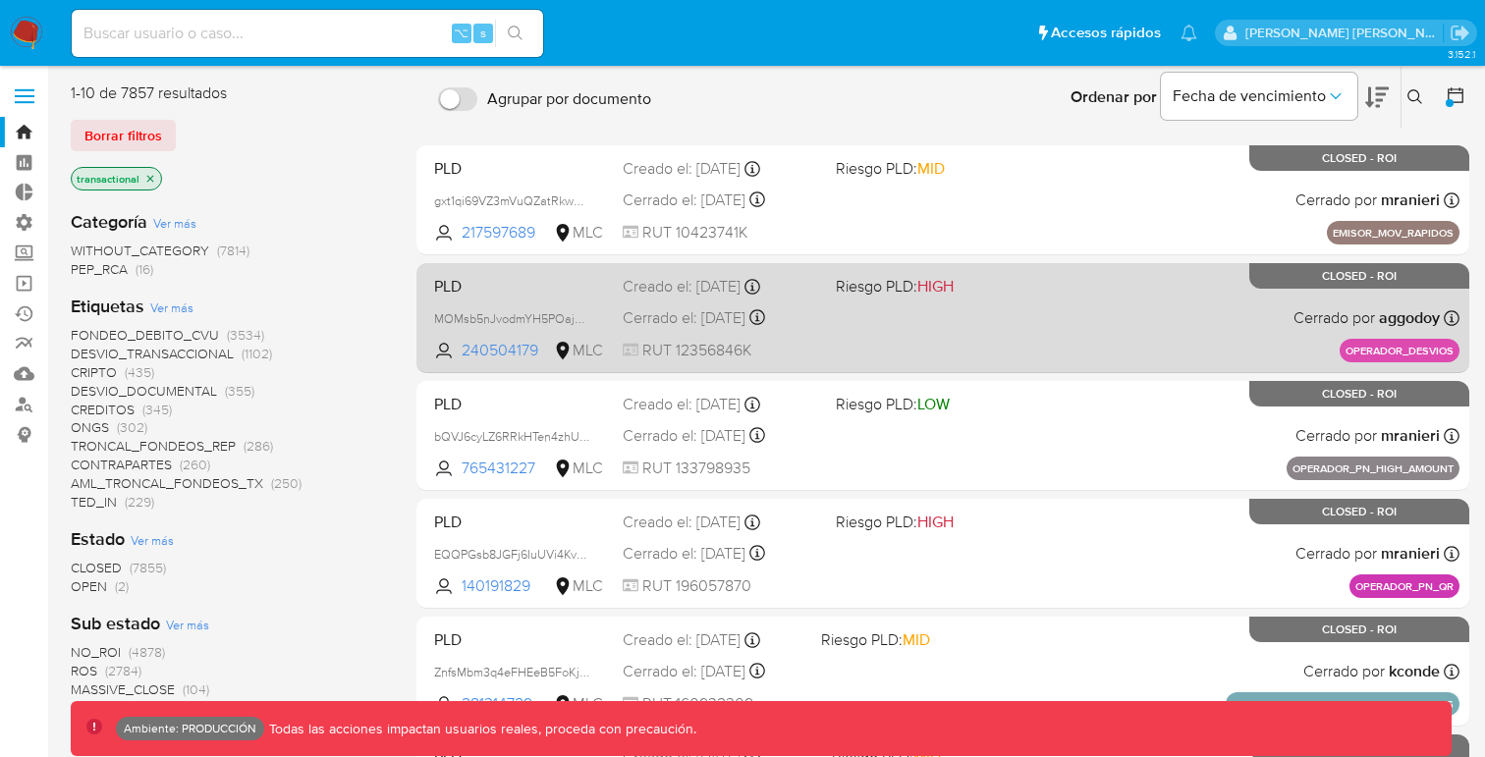
click at [491, 280] on span "PLD" at bounding box center [520, 285] width 173 height 26
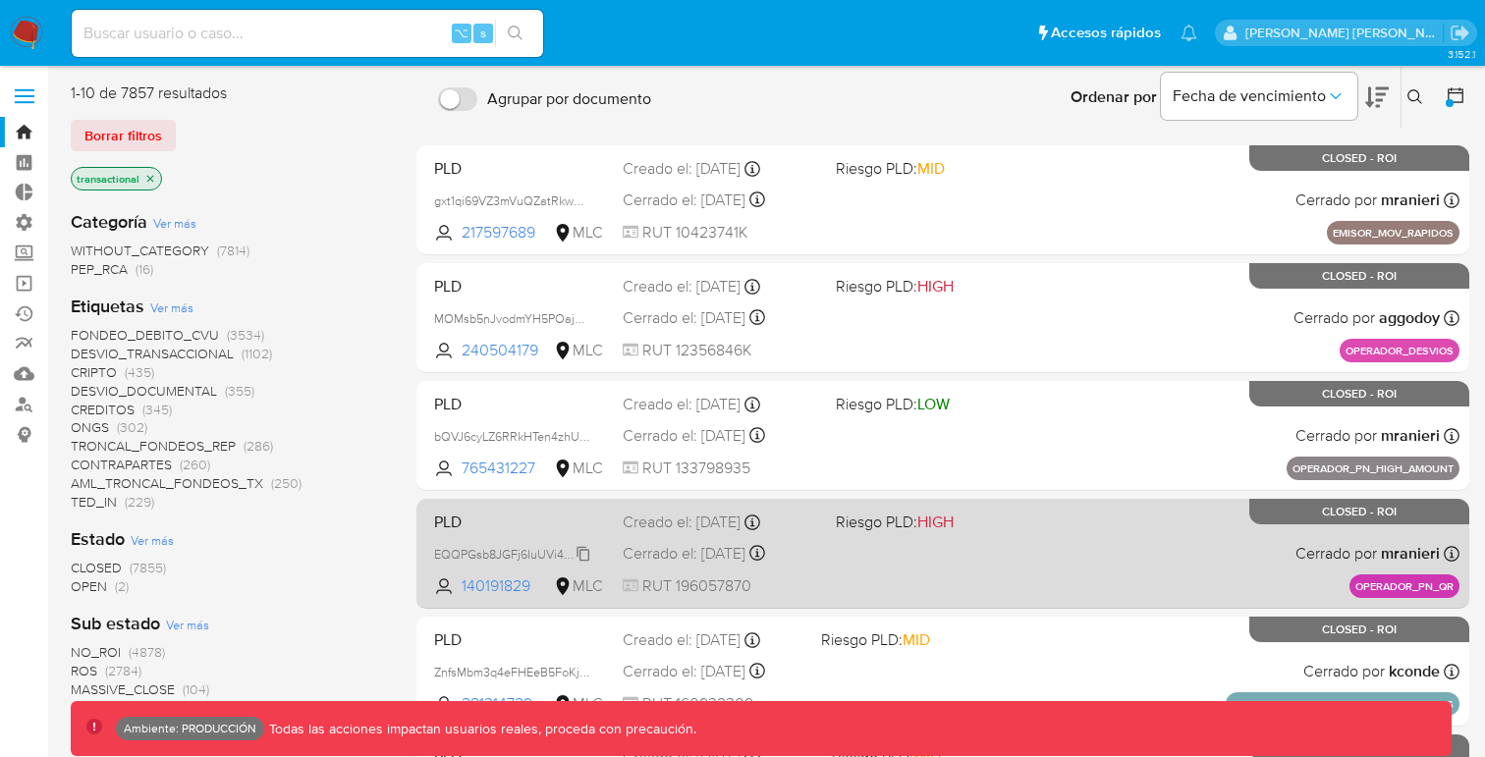
click at [469, 547] on span "EQQPGsb8JGFj6IuUVi4KvWJC" at bounding box center [518, 553] width 168 height 22
click at [517, 526] on span "PLD" at bounding box center [520, 521] width 173 height 26
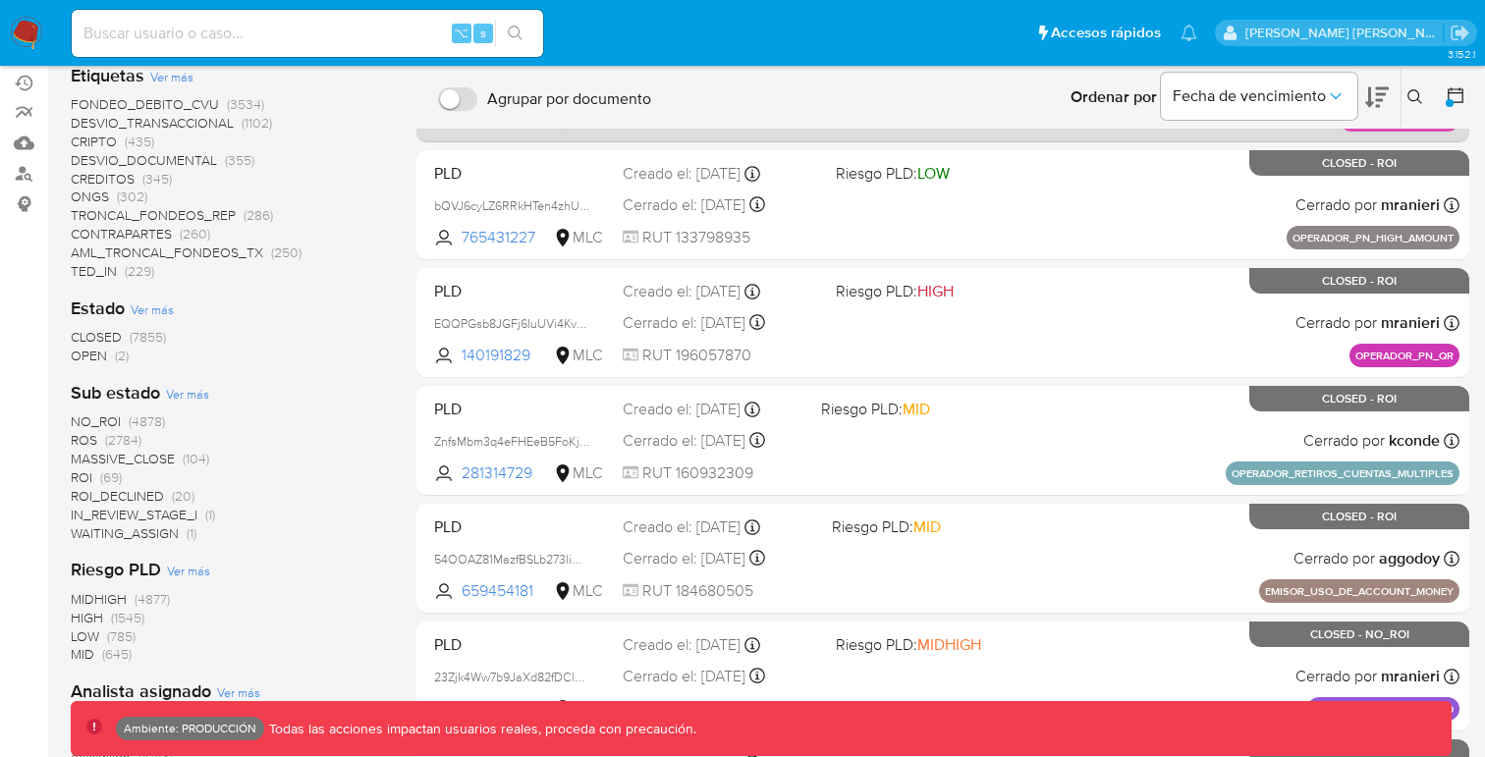
scroll to position [321, 0]
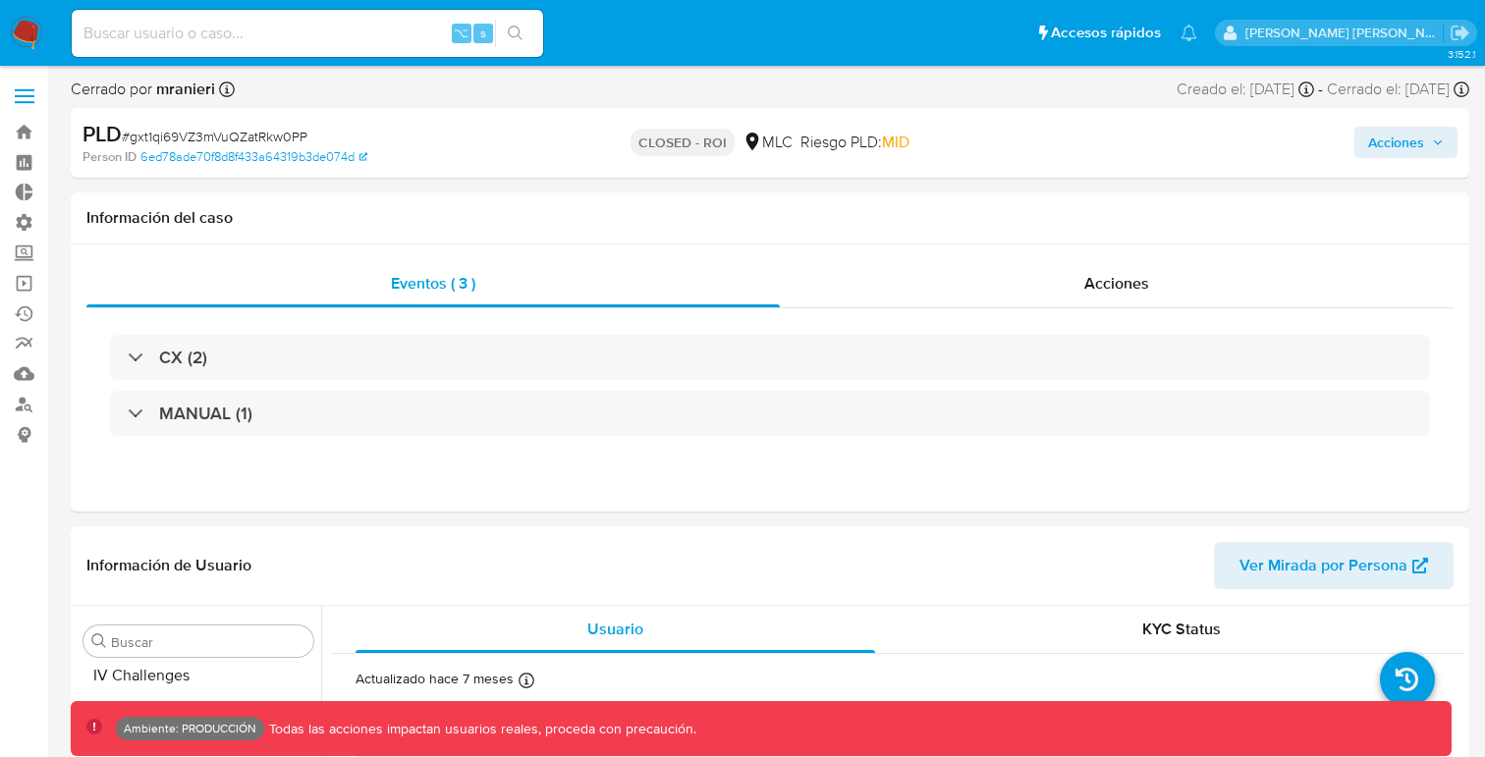
scroll to position [783, 0]
select select "10"
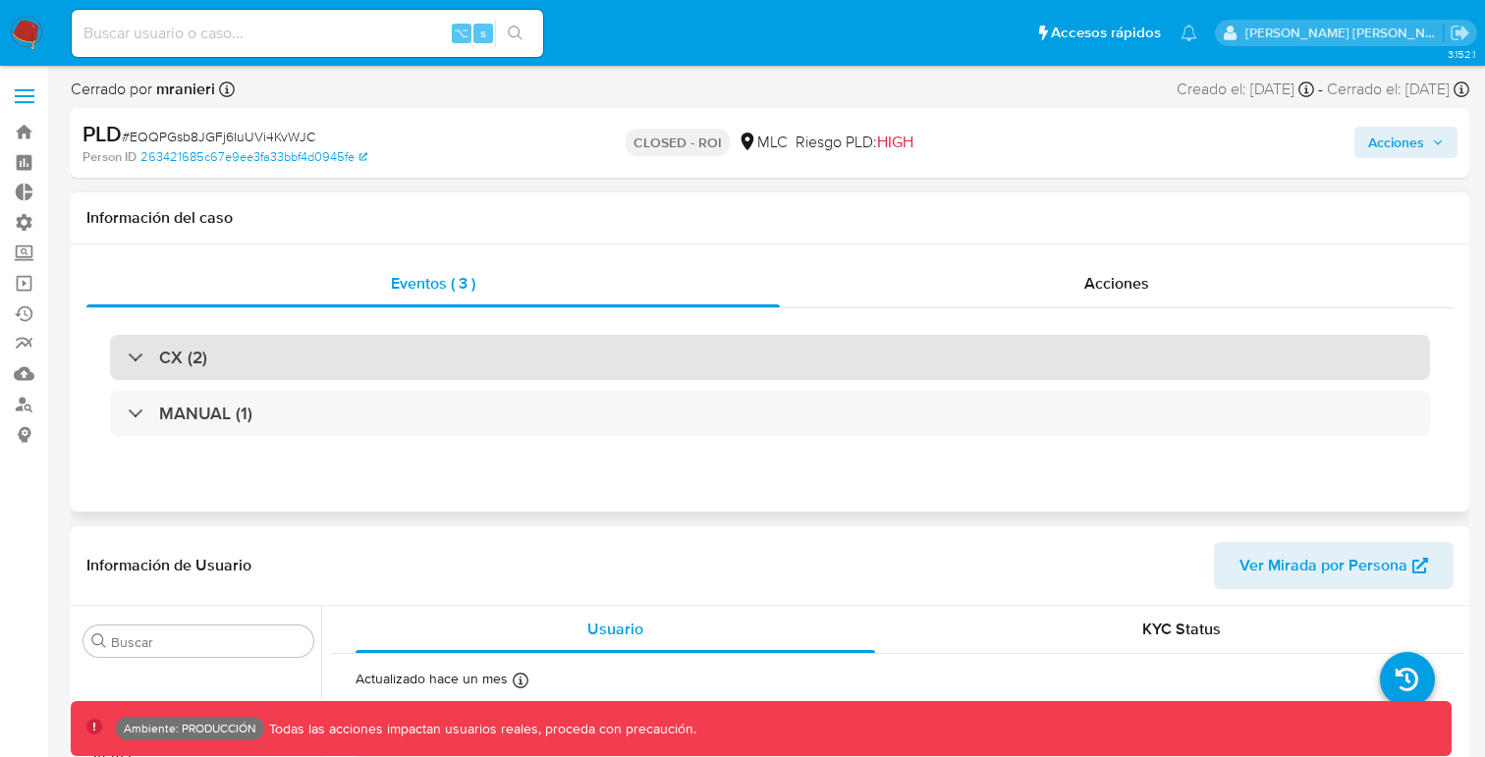
select select "10"
